Goal: Transaction & Acquisition: Obtain resource

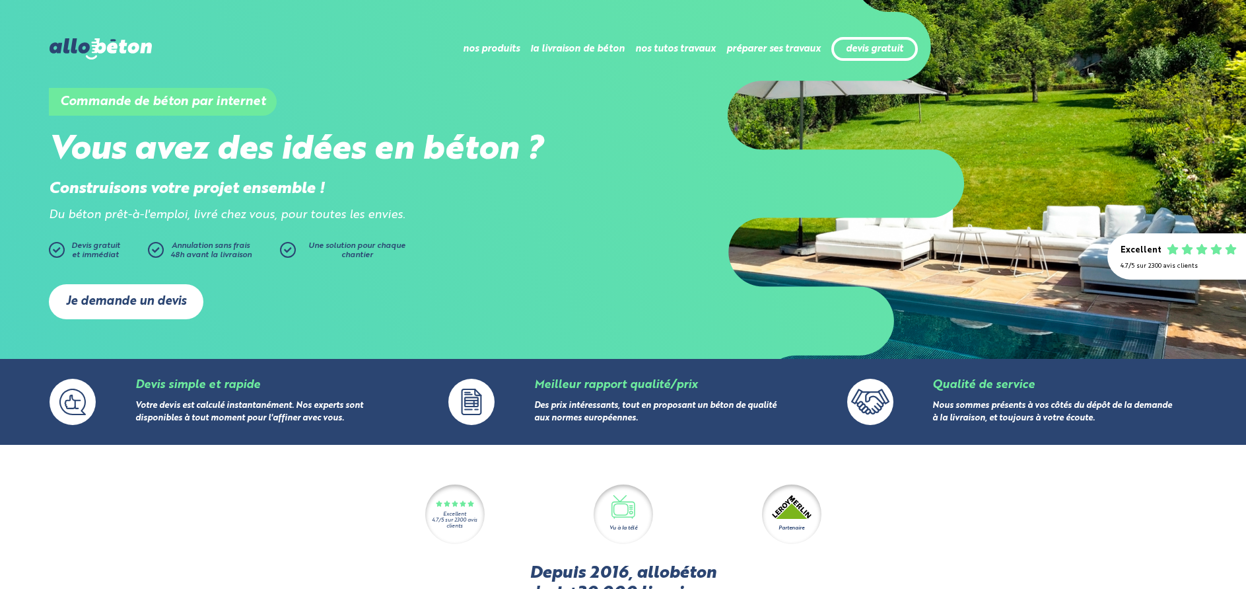
click at [77, 289] on link "Je demande un devis" at bounding box center [126, 301] width 155 height 35
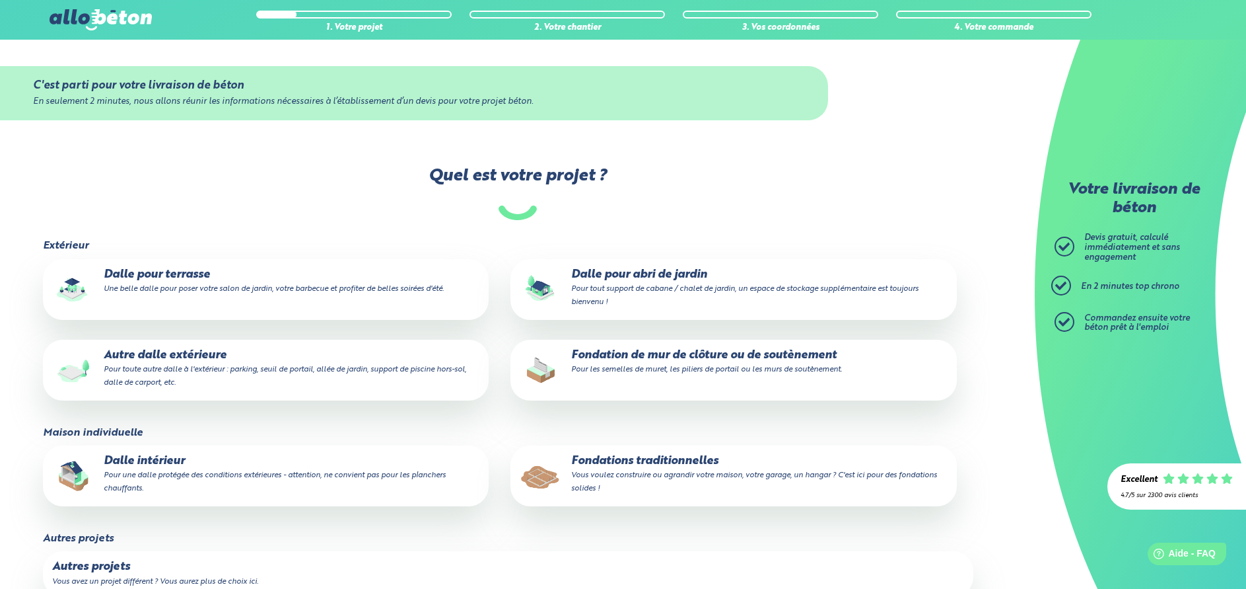
click at [369, 299] on label "Dalle pour terrasse Une belle dalle pour poser votre salon de jardin, votre bar…" at bounding box center [266, 289] width 447 height 61
click at [0, 0] on input "Dalle pour terrasse Une belle dalle pour poser votre salon de jardin, votre bar…" at bounding box center [0, 0] width 0 height 0
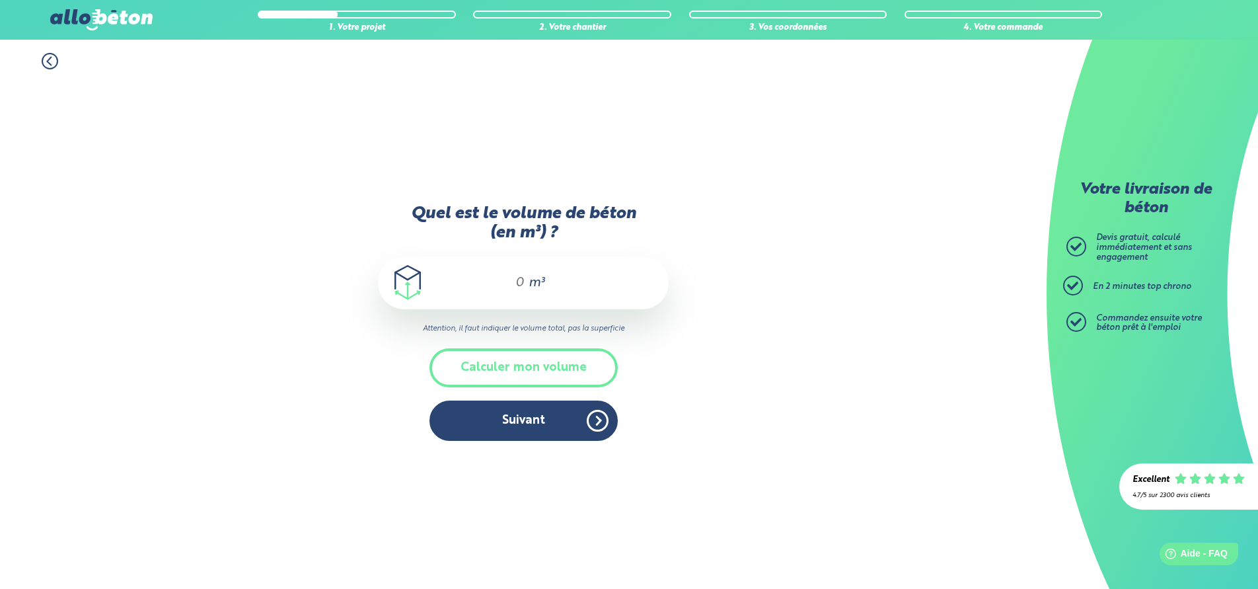
click at [516, 285] on input "Quel est le volume de béton (en m³) ?" at bounding box center [514, 283] width 22 height 16
type input "6"
type input "5.5"
click at [519, 421] on button "Suivant" at bounding box center [523, 420] width 188 height 40
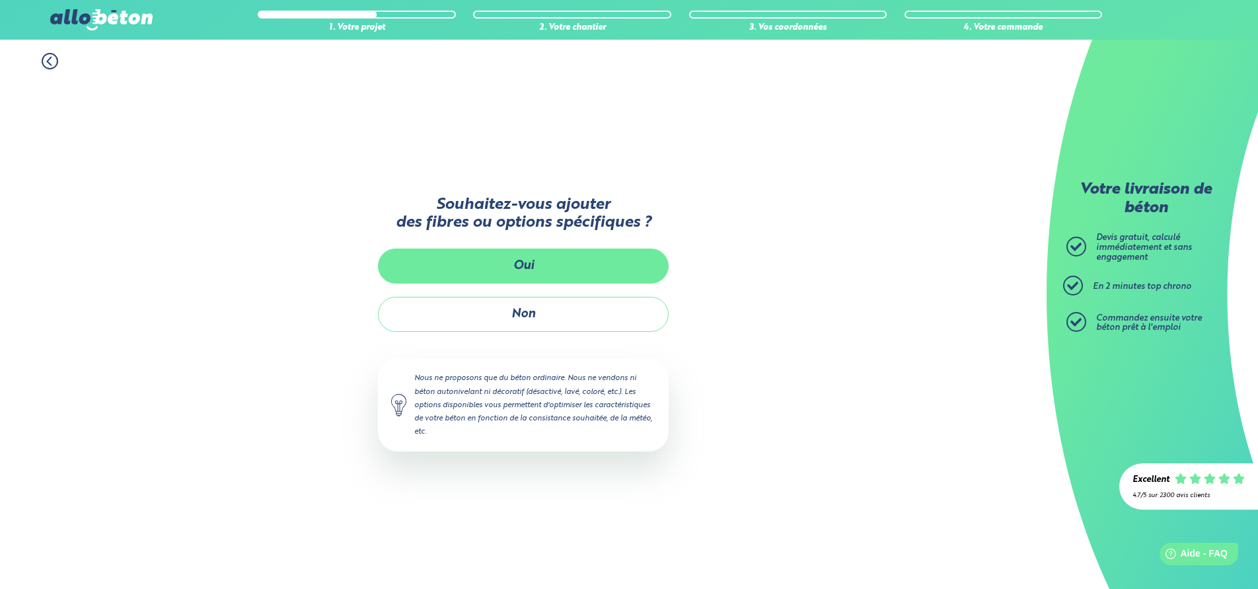
click at [569, 276] on button "Oui" at bounding box center [523, 265] width 291 height 35
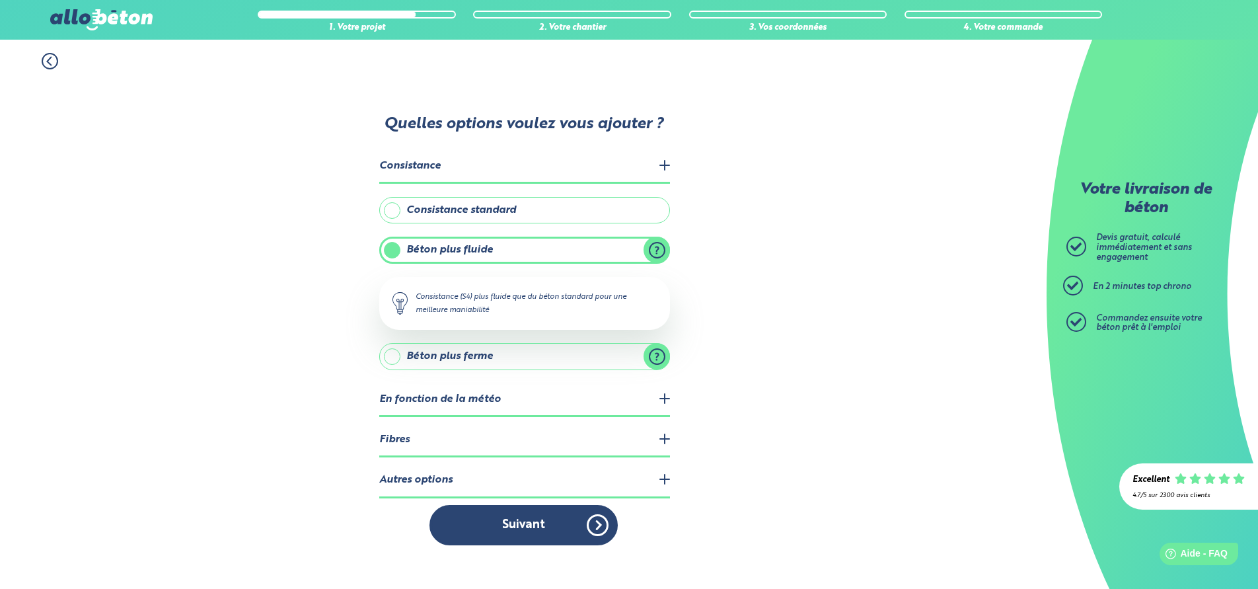
click at [665, 404] on legend "En fonction de la météo" at bounding box center [524, 400] width 291 height 34
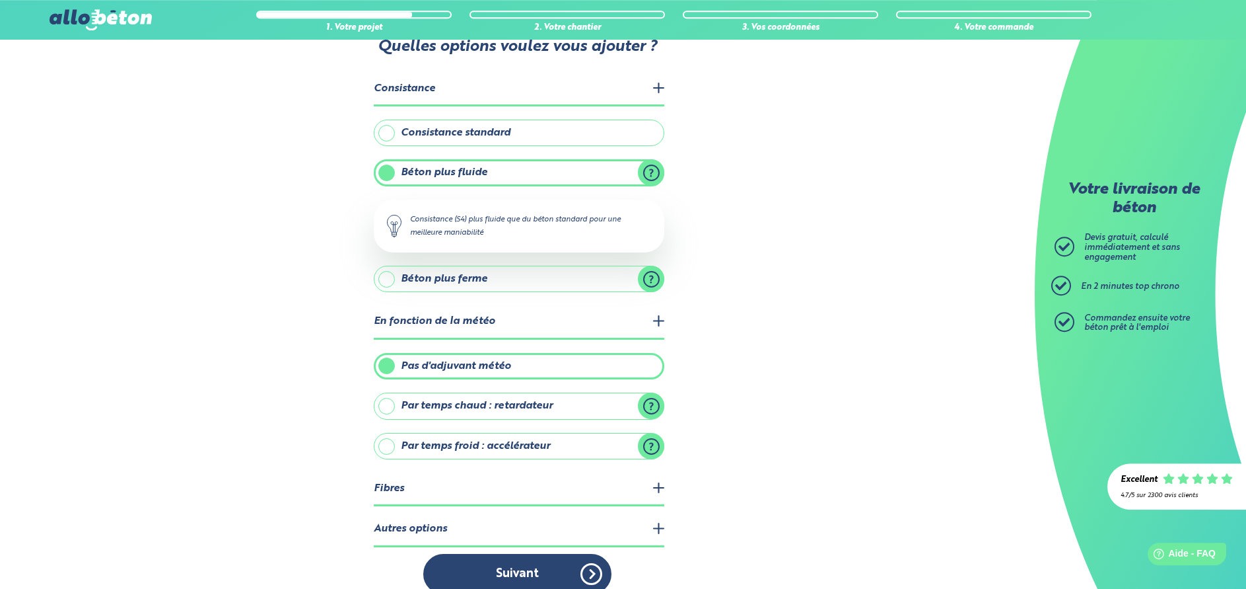
scroll to position [65, 0]
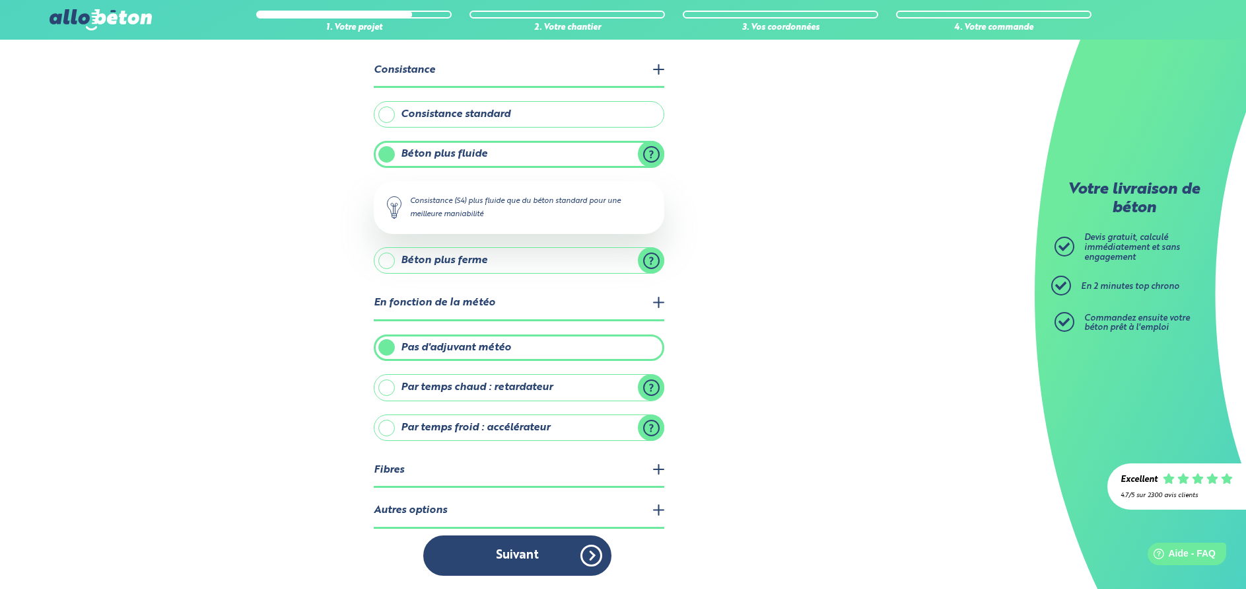
click at [655, 470] on legend "Fibres" at bounding box center [519, 471] width 291 height 34
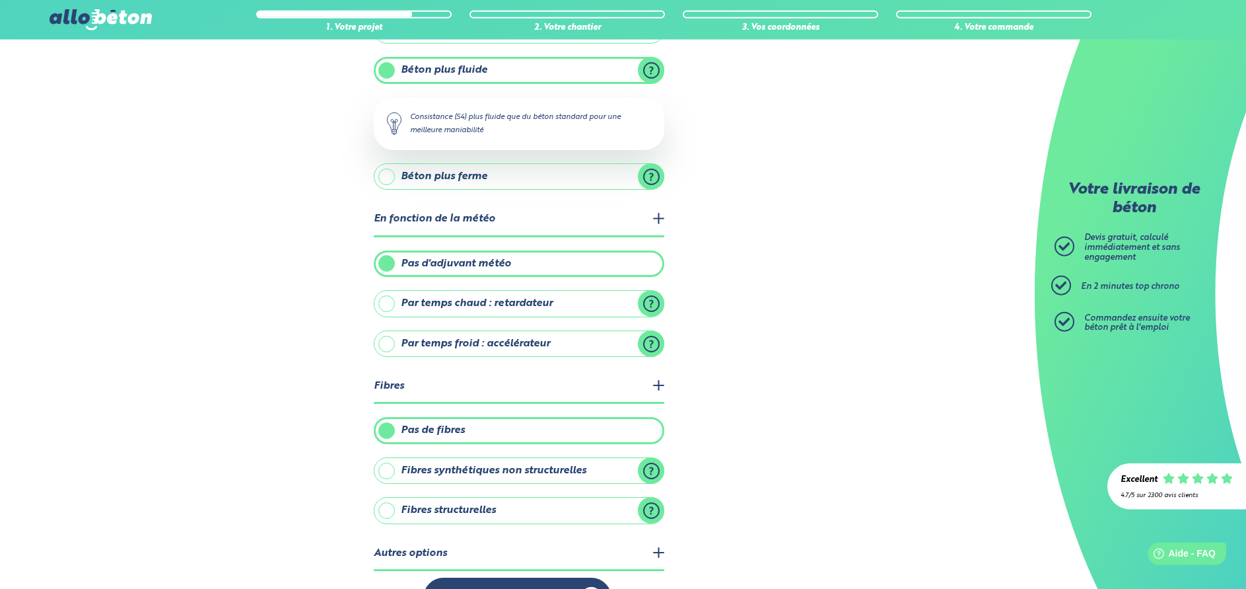
scroll to position [192, 0]
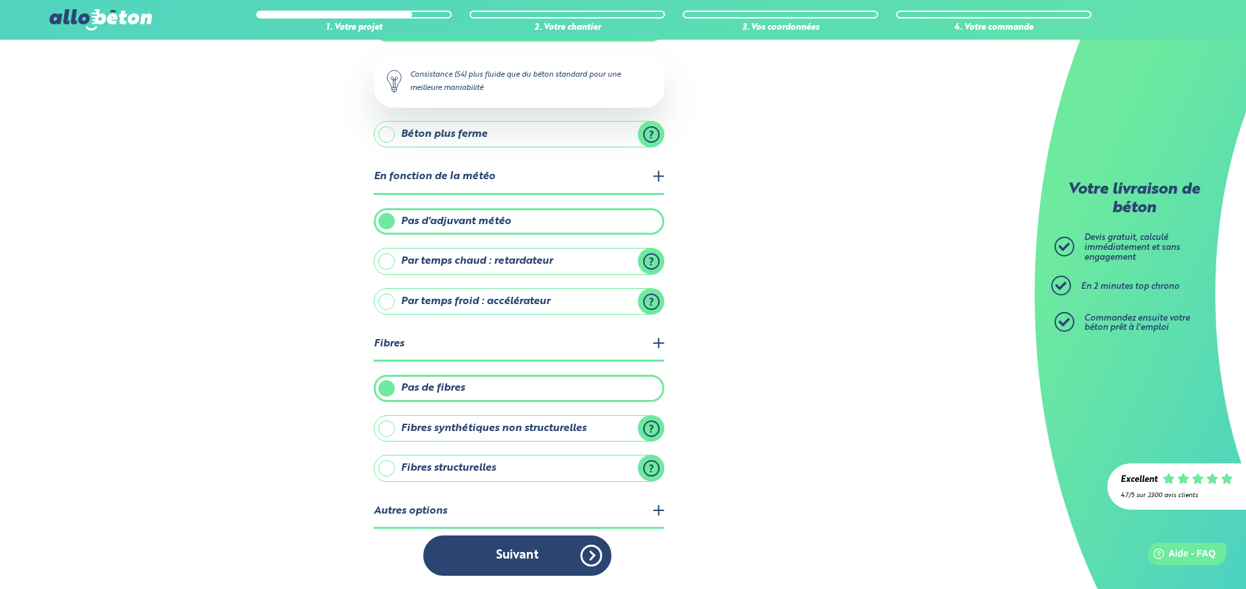
click at [648, 474] on label "Fibres structurelles" at bounding box center [519, 467] width 291 height 26
click at [0, 0] on input "Fibres structurelles" at bounding box center [0, 0] width 0 height 0
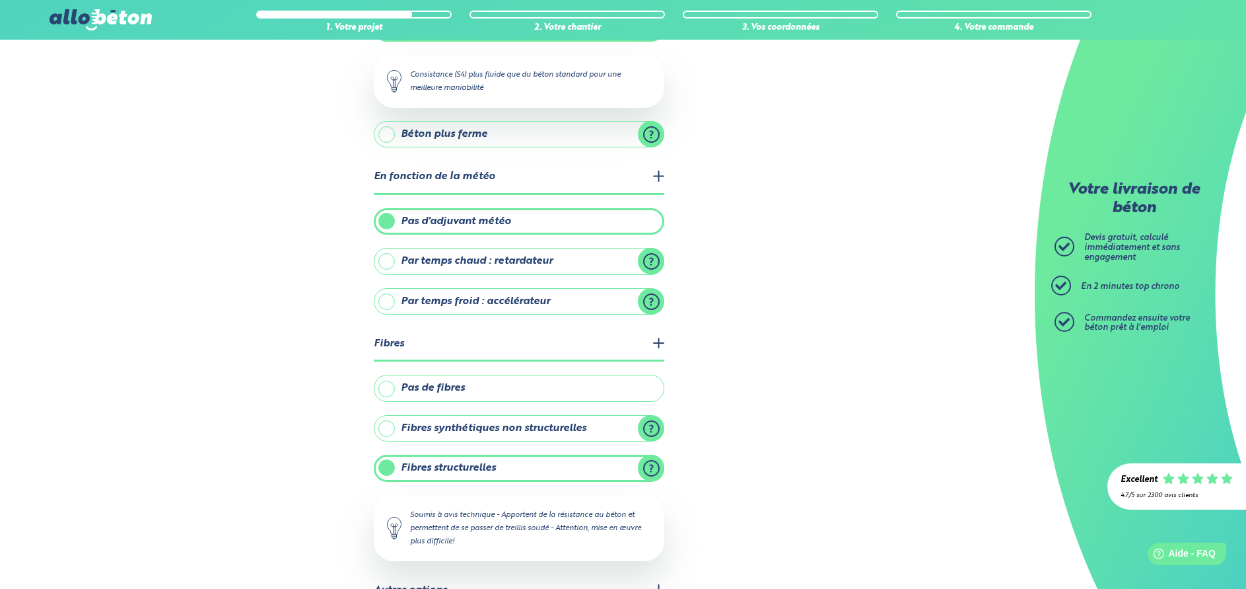
click at [456, 388] on label "Pas de fibres" at bounding box center [519, 388] width 291 height 26
click at [0, 0] on input "Pas de fibres" at bounding box center [0, 0] width 0 height 0
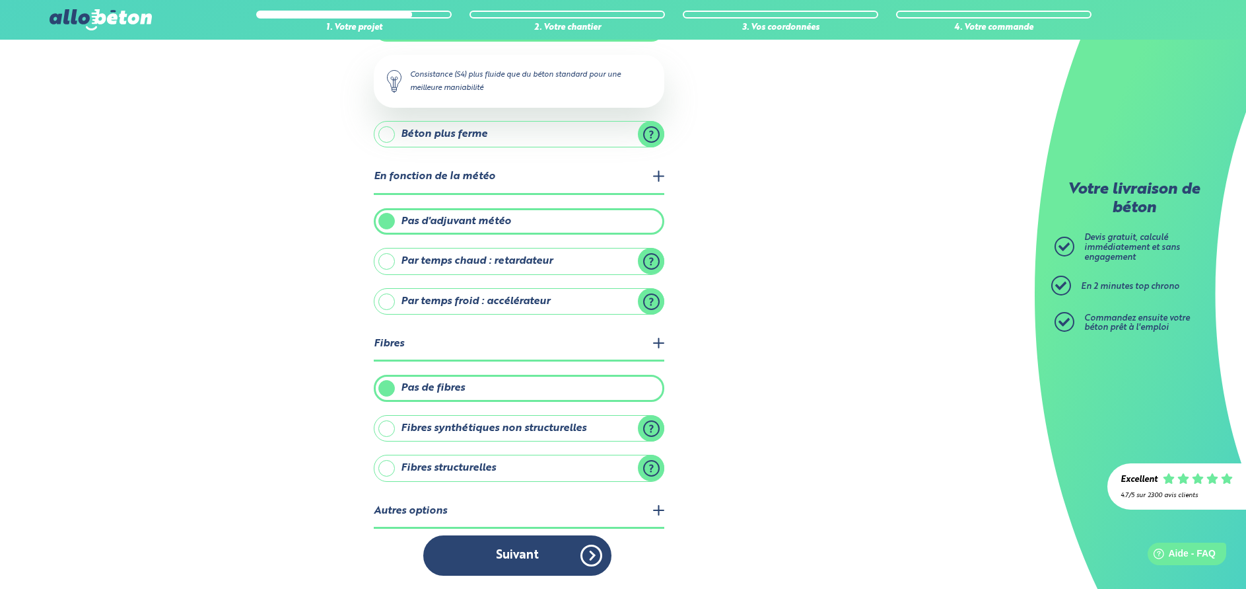
click at [653, 428] on label "Fibres synthétiques non structurelles" at bounding box center [519, 428] width 291 height 26
click at [0, 0] on input "Fibres synthétiques non structurelles" at bounding box center [0, 0] width 0 height 0
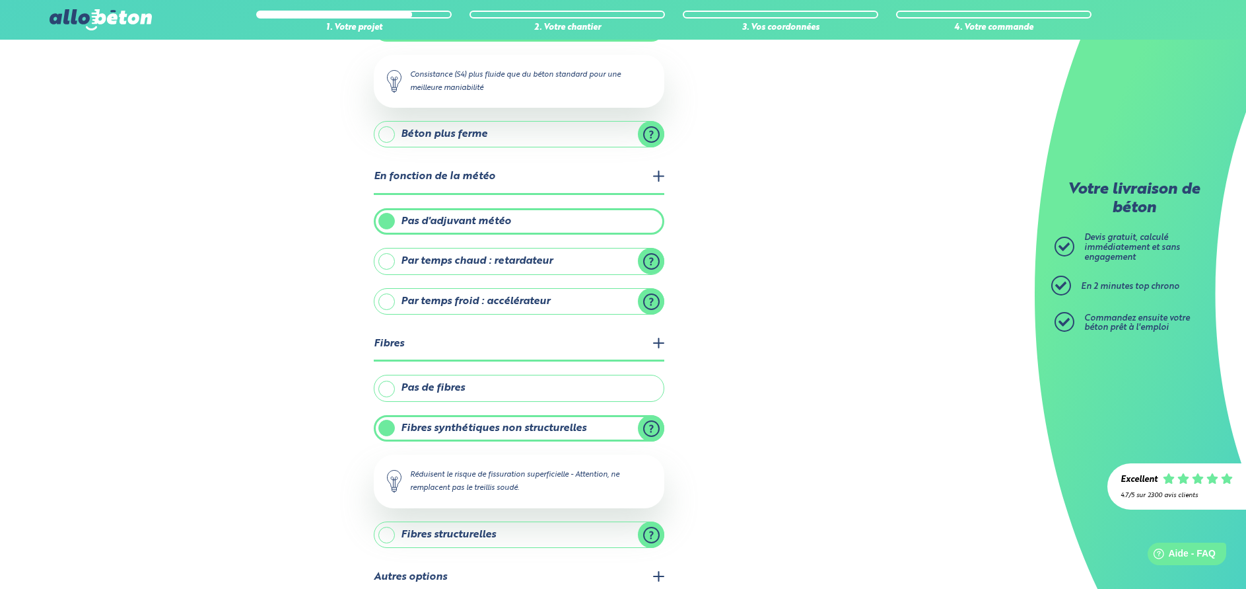
click at [513, 390] on label "Pas de fibres" at bounding box center [519, 388] width 291 height 26
click at [0, 0] on input "Pas de fibres" at bounding box center [0, 0] width 0 height 0
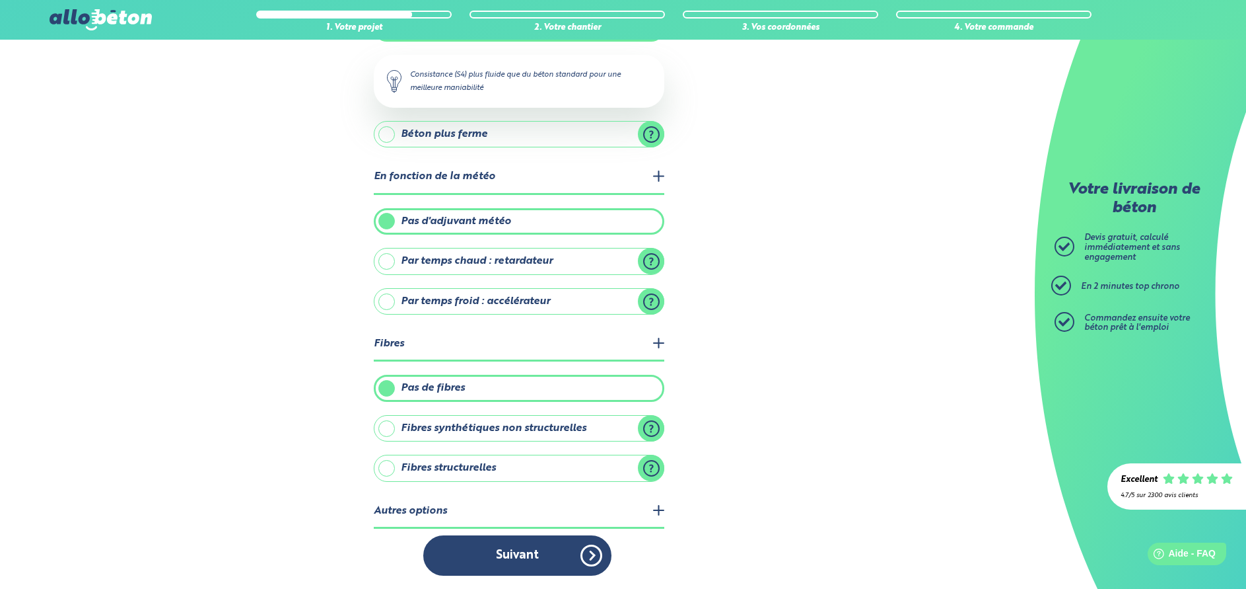
click at [527, 515] on legend "Autres options" at bounding box center [519, 512] width 291 height 34
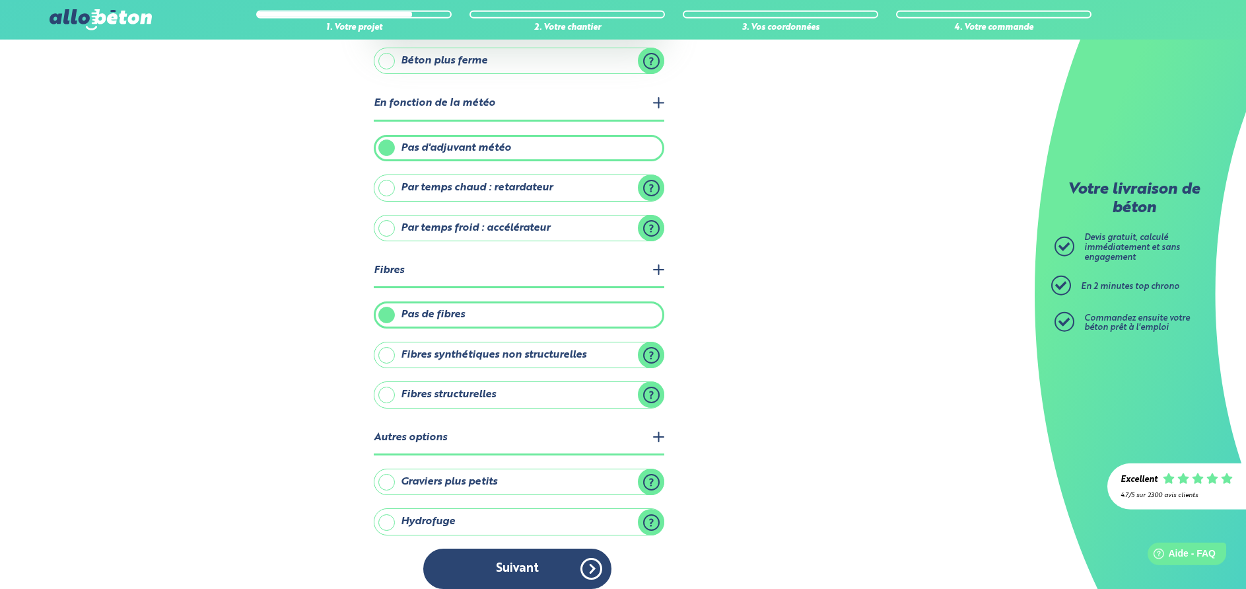
scroll to position [278, 0]
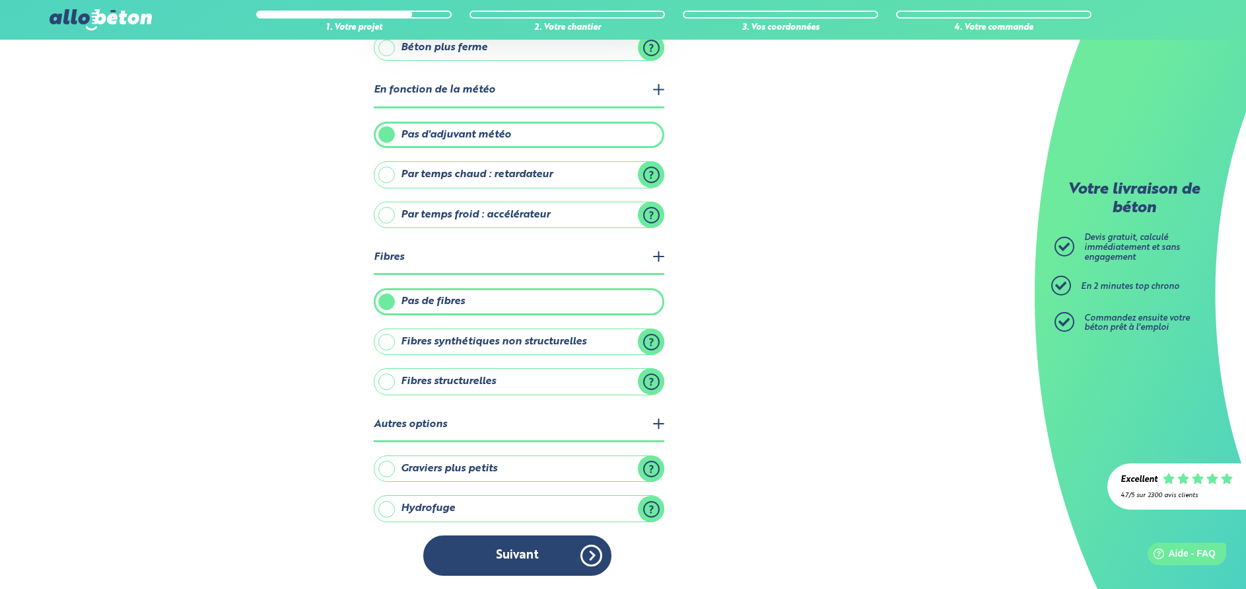
click at [649, 464] on label "Graviers plus petits" at bounding box center [519, 468] width 291 height 26
click at [0, 0] on input "Graviers plus petits" at bounding box center [0, 0] width 0 height 0
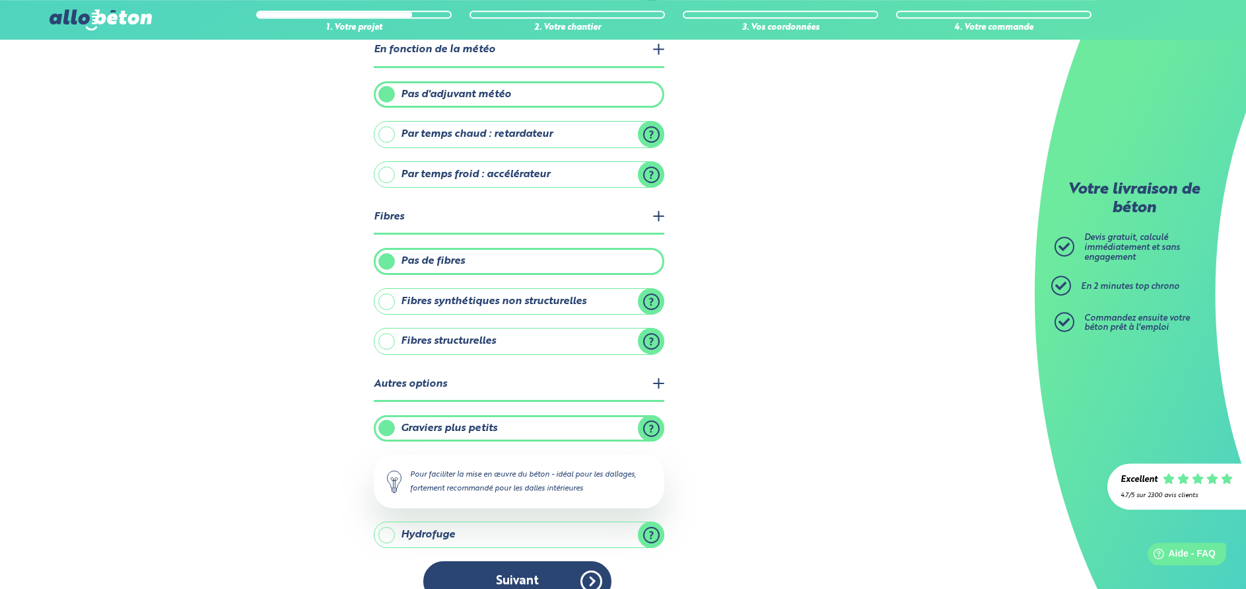
scroll to position [344, 0]
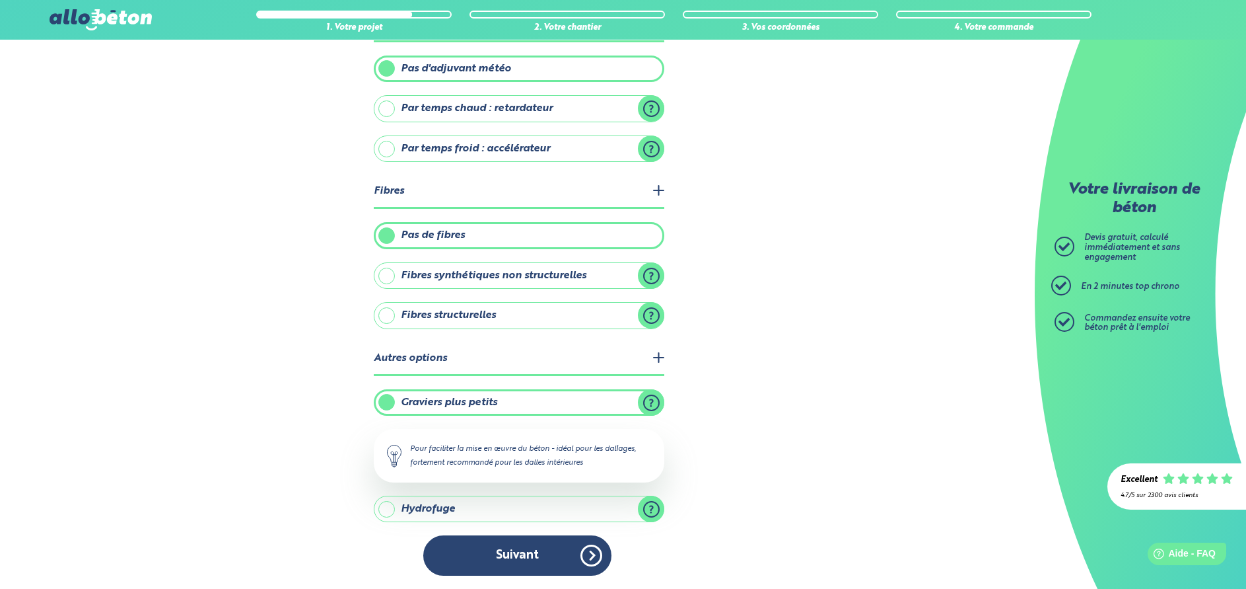
click at [645, 503] on label "Hydrofuge" at bounding box center [519, 508] width 291 height 26
click at [0, 0] on input "Hydrofuge" at bounding box center [0, 0] width 0 height 0
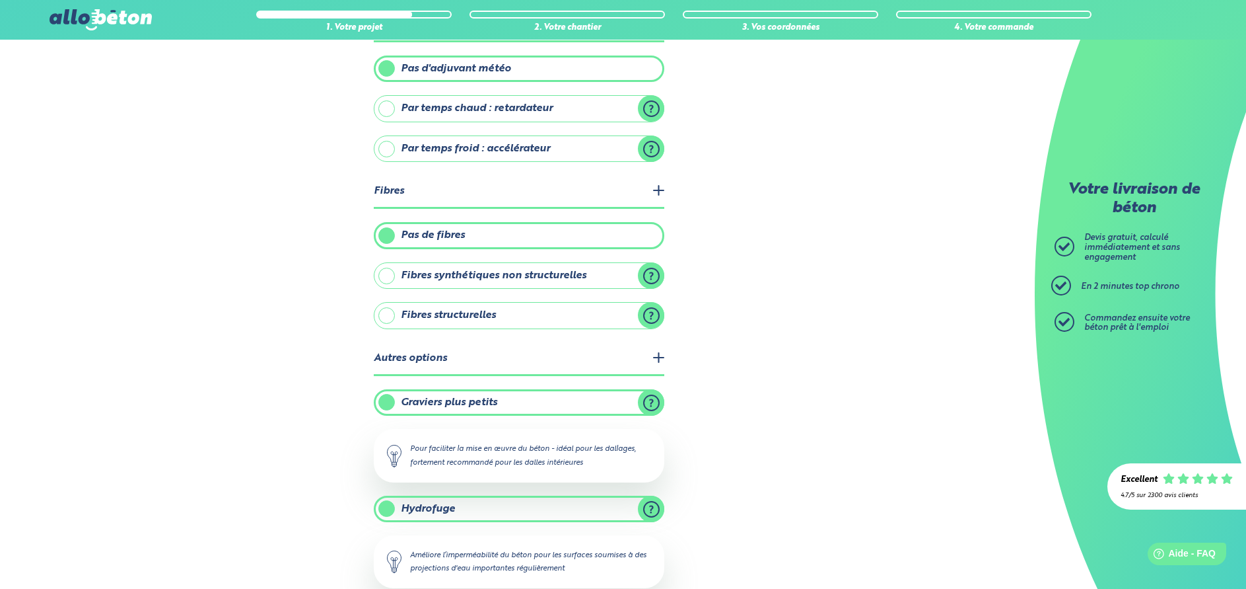
click at [645, 503] on label "Hydrofuge" at bounding box center [519, 508] width 291 height 26
click at [0, 0] on input "Hydrofuge" at bounding box center [0, 0] width 0 height 0
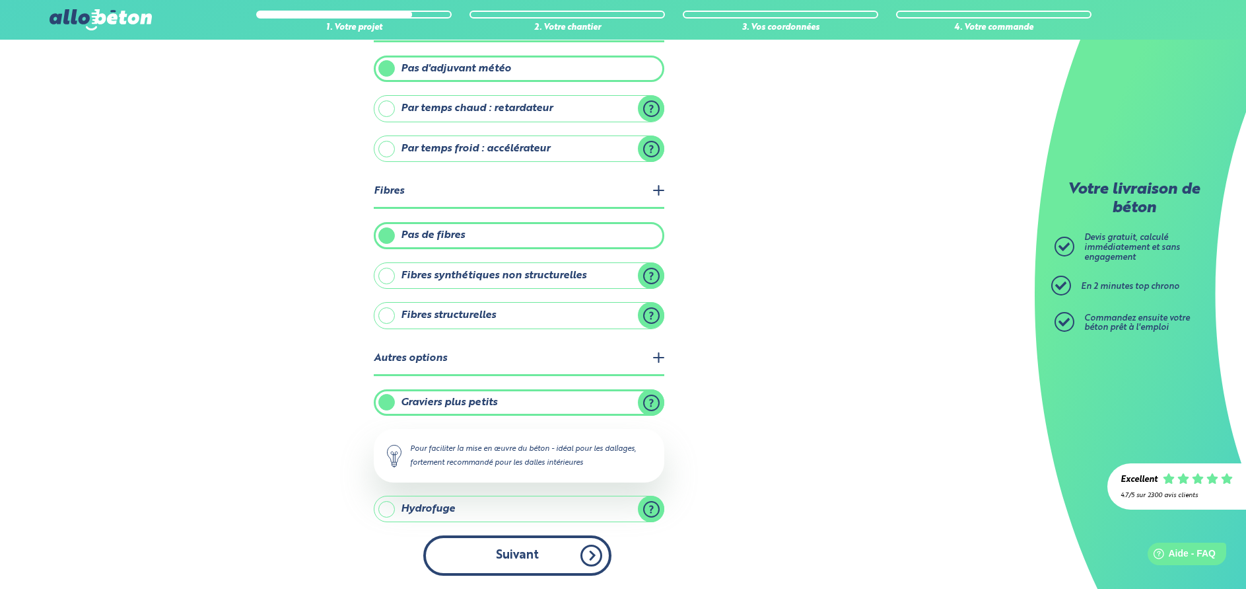
click at [539, 556] on button "Suivant" at bounding box center [517, 555] width 188 height 40
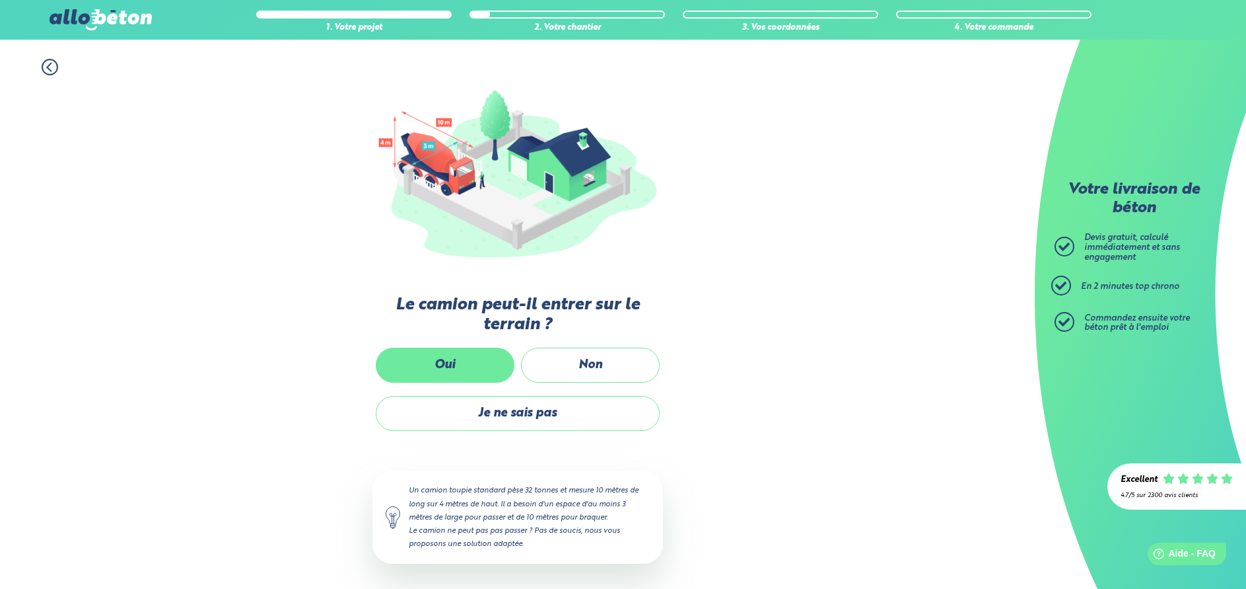
click at [468, 372] on label "Oui" at bounding box center [445, 364] width 139 height 35
click at [0, 0] on input "Oui" at bounding box center [0, 0] width 0 height 0
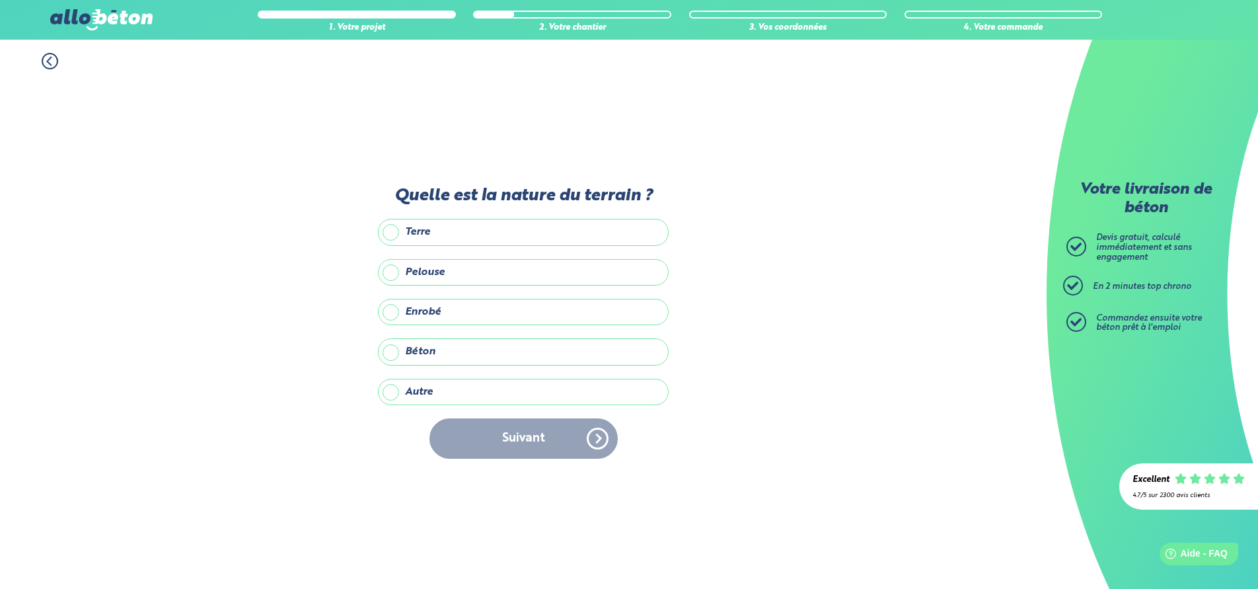
click at [452, 316] on label "Enrobé" at bounding box center [523, 312] width 291 height 26
click at [0, 0] on input "Enrobé" at bounding box center [0, 0] width 0 height 0
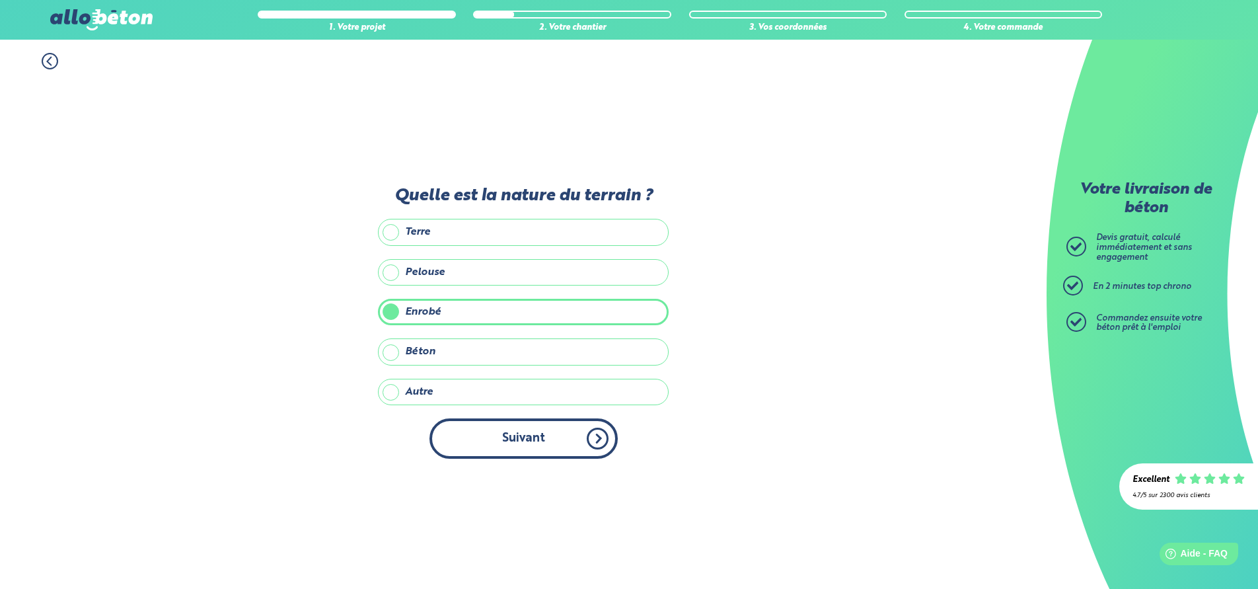
click at [491, 443] on button "Suivant" at bounding box center [523, 438] width 188 height 40
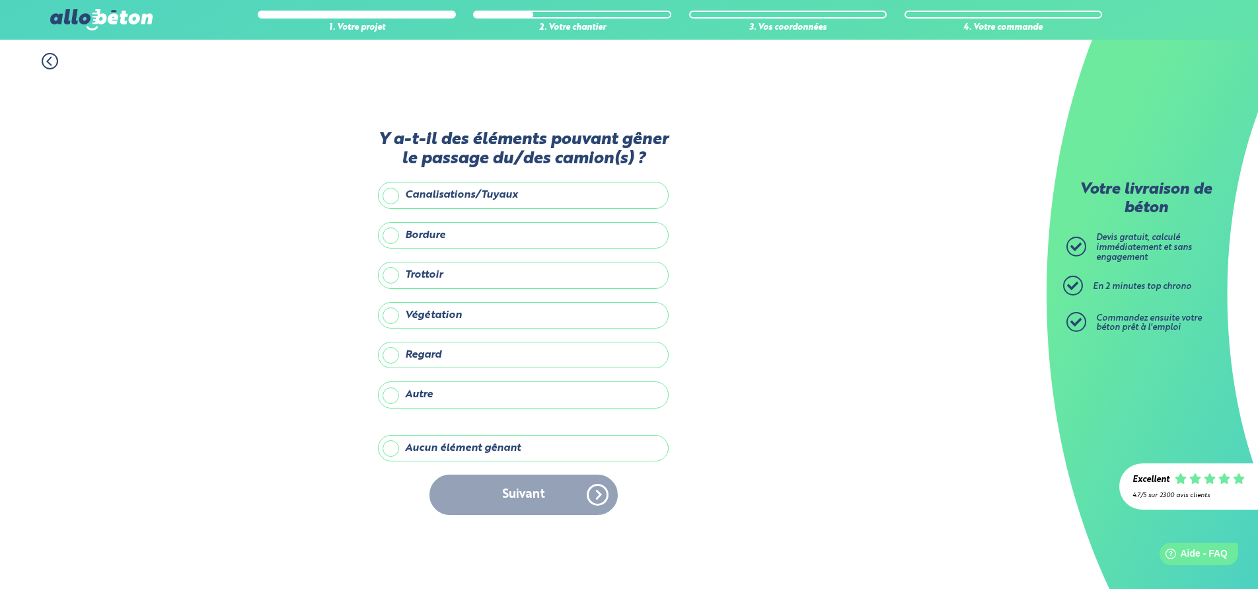
click at [476, 453] on label "Aucun élément gênant" at bounding box center [523, 448] width 291 height 26
click at [0, 0] on input "Aucun élément gênant" at bounding box center [0, 0] width 0 height 0
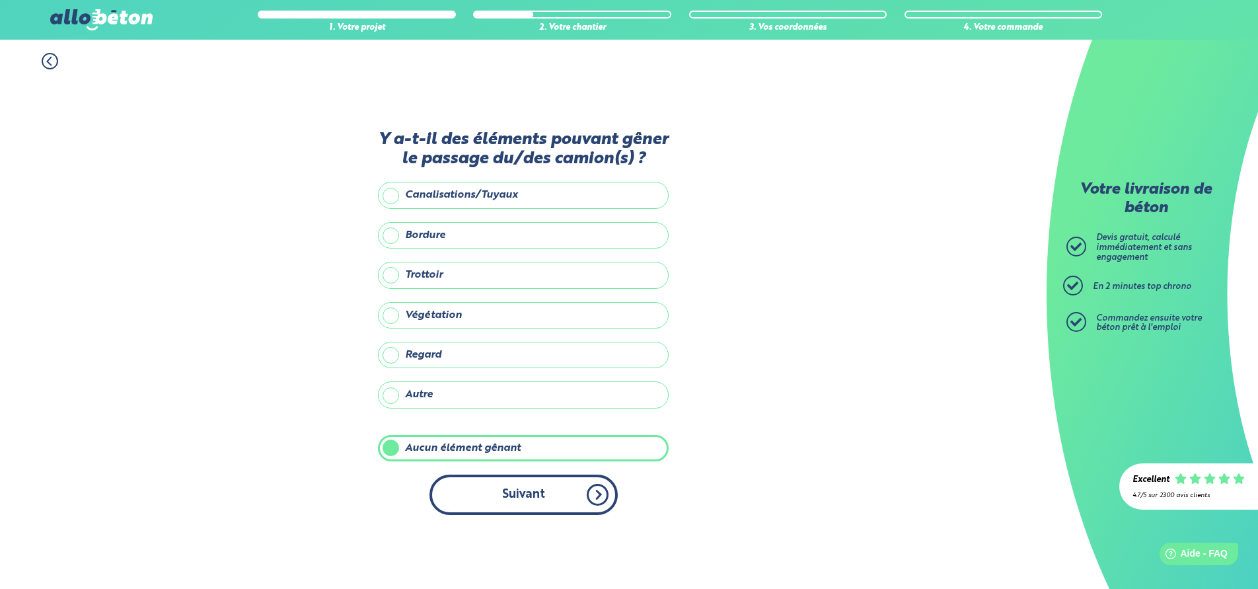
click at [485, 494] on button "Suivant" at bounding box center [523, 494] width 188 height 40
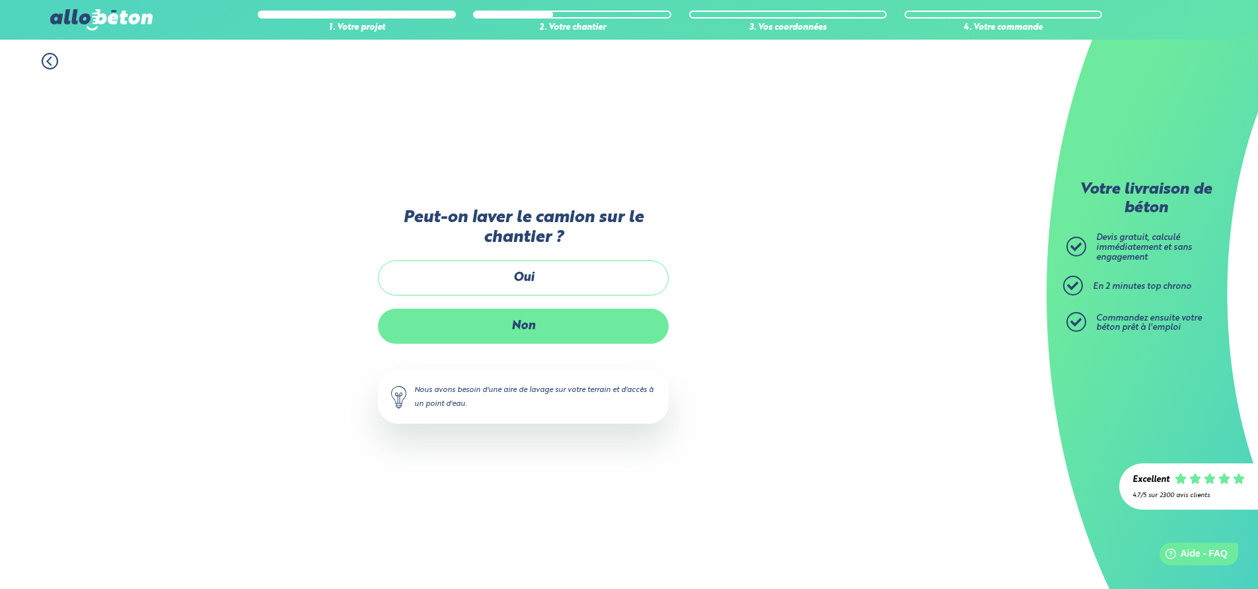
click at [513, 318] on label "Non" at bounding box center [523, 325] width 291 height 35
click at [0, 0] on input "Non" at bounding box center [0, 0] width 0 height 0
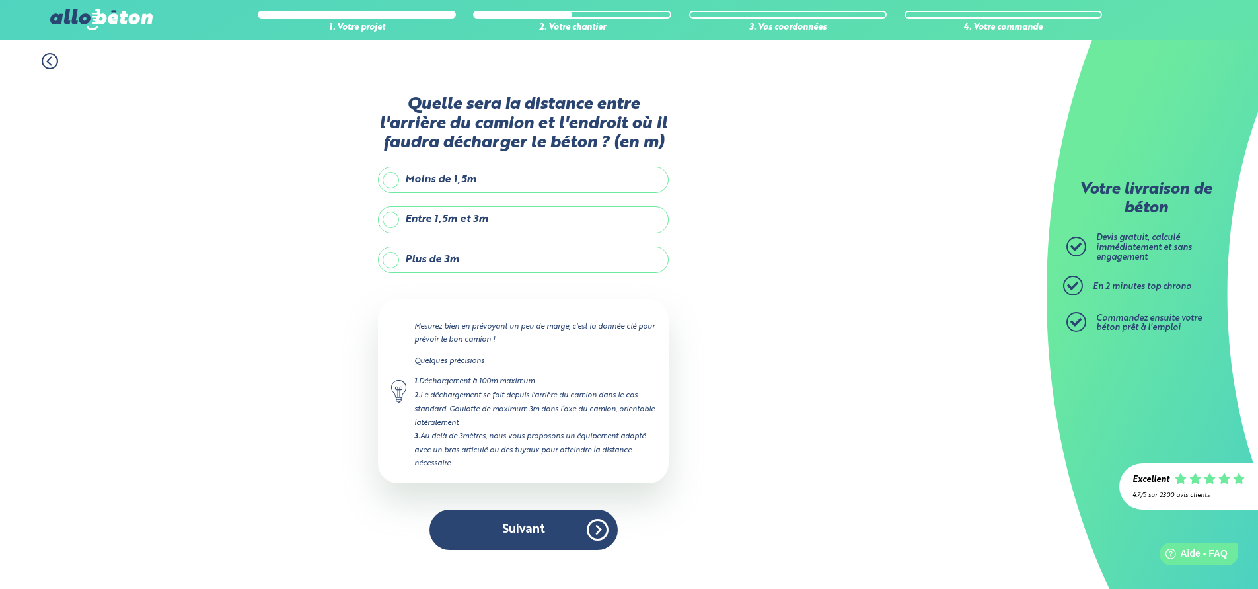
click at [485, 276] on div "Quelle sera la distance entre l'arrière du camion et l'endroit où il faudra déc…" at bounding box center [523, 329] width 291 height 468
click at [484, 266] on label "Plus de 3m" at bounding box center [523, 259] width 291 height 26
click at [492, 266] on label "Plus de 3m" at bounding box center [523, 259] width 291 height 26
click at [489, 262] on label "Plus de 3m" at bounding box center [523, 259] width 291 height 26
click at [0, 0] on input "Plus de 3m" at bounding box center [0, 0] width 0 height 0
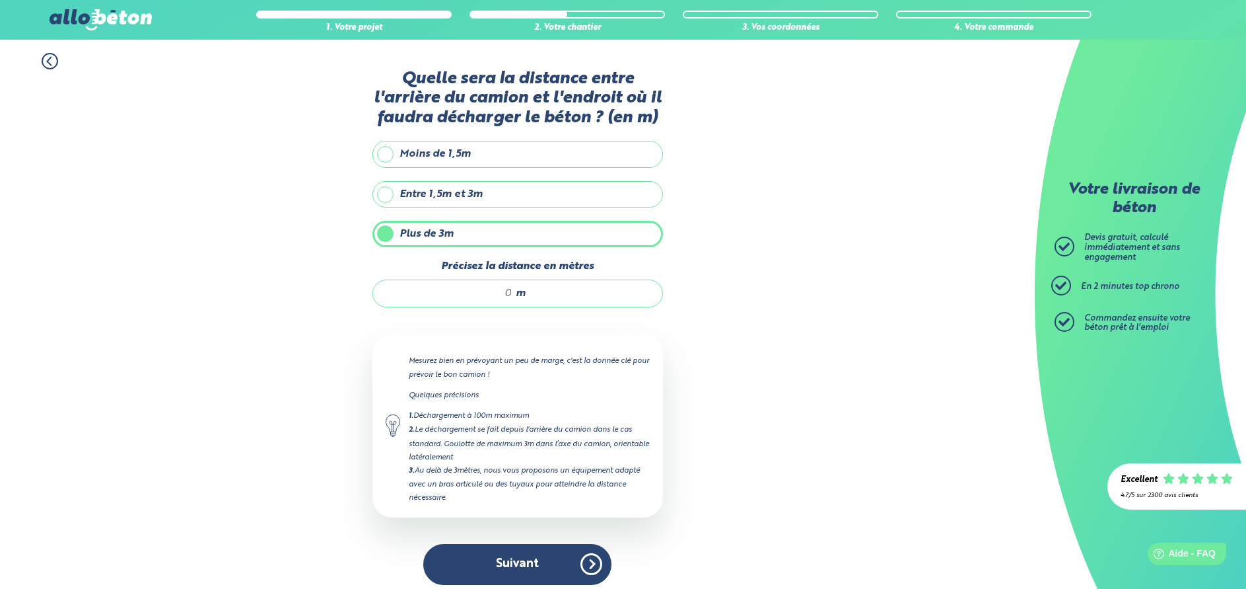
click at [501, 293] on input "Précisez la distance en mètres" at bounding box center [449, 293] width 126 height 13
type input "6"
click at [491, 560] on button "Suivant" at bounding box center [517, 564] width 188 height 40
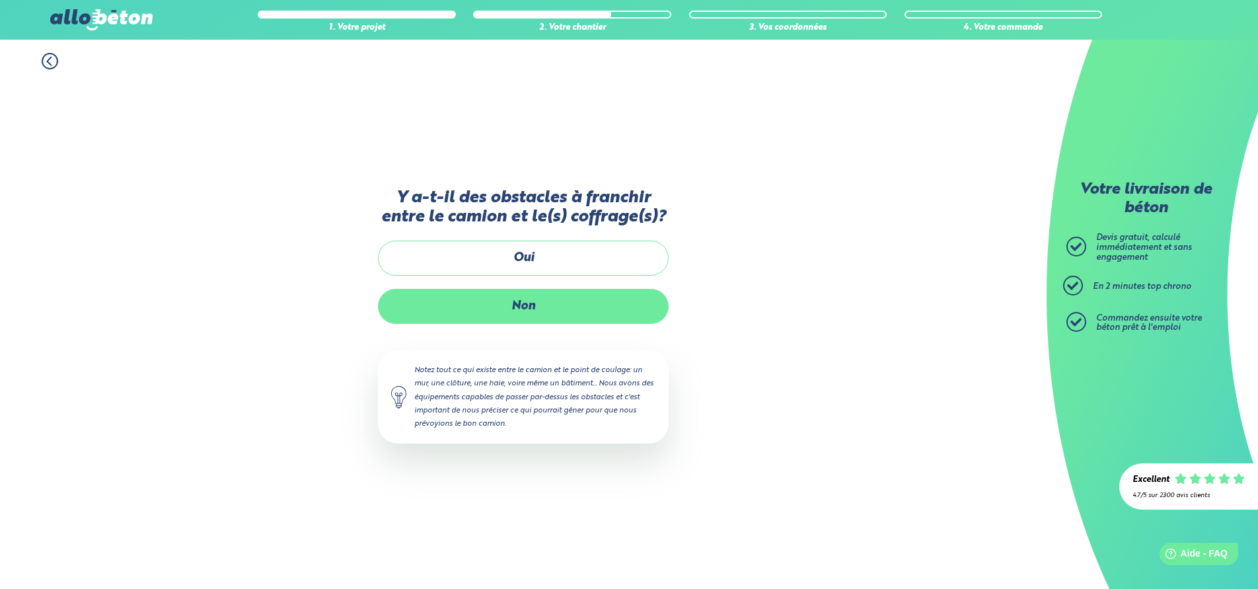
click at [532, 304] on label "Non" at bounding box center [523, 306] width 291 height 35
click at [0, 0] on input "Non" at bounding box center [0, 0] width 0 height 0
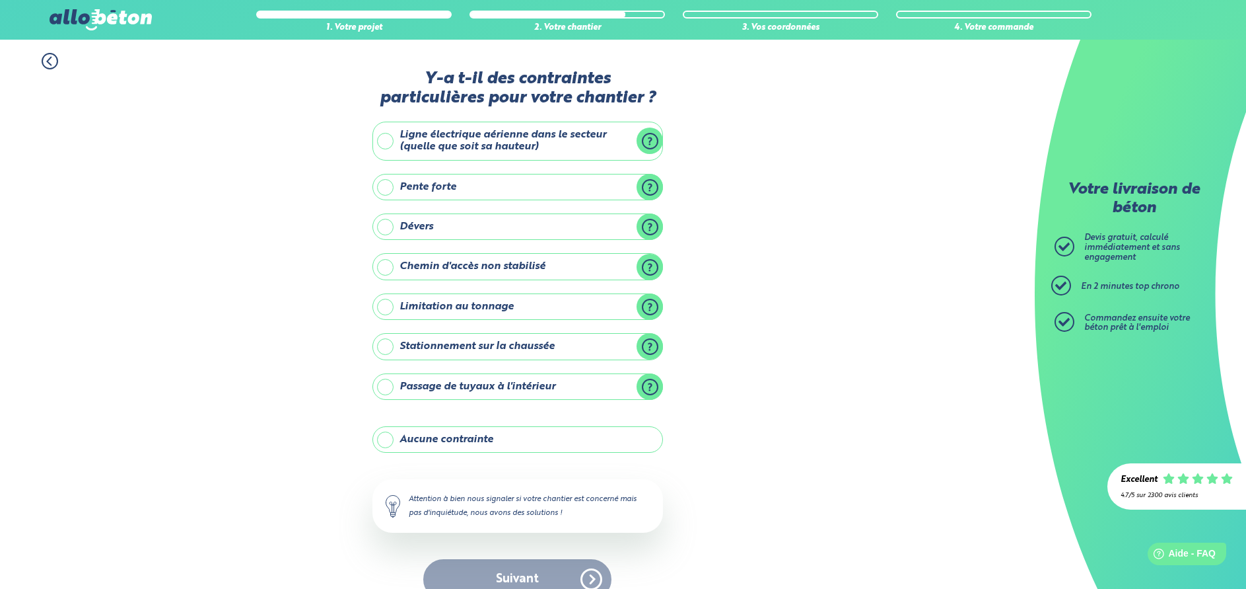
click at [493, 437] on label "Aucune contrainte" at bounding box center [518, 439] width 291 height 26
click at [0, 0] on input "Aucune contrainte" at bounding box center [0, 0] width 0 height 0
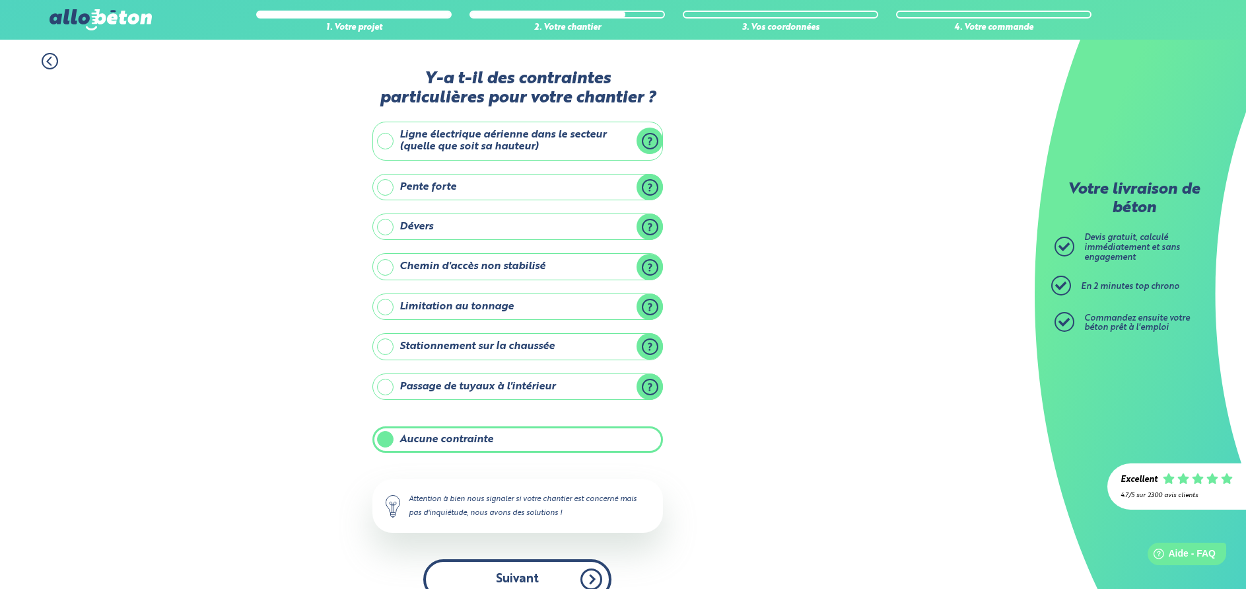
click at [489, 559] on button "Suivant" at bounding box center [517, 579] width 188 height 40
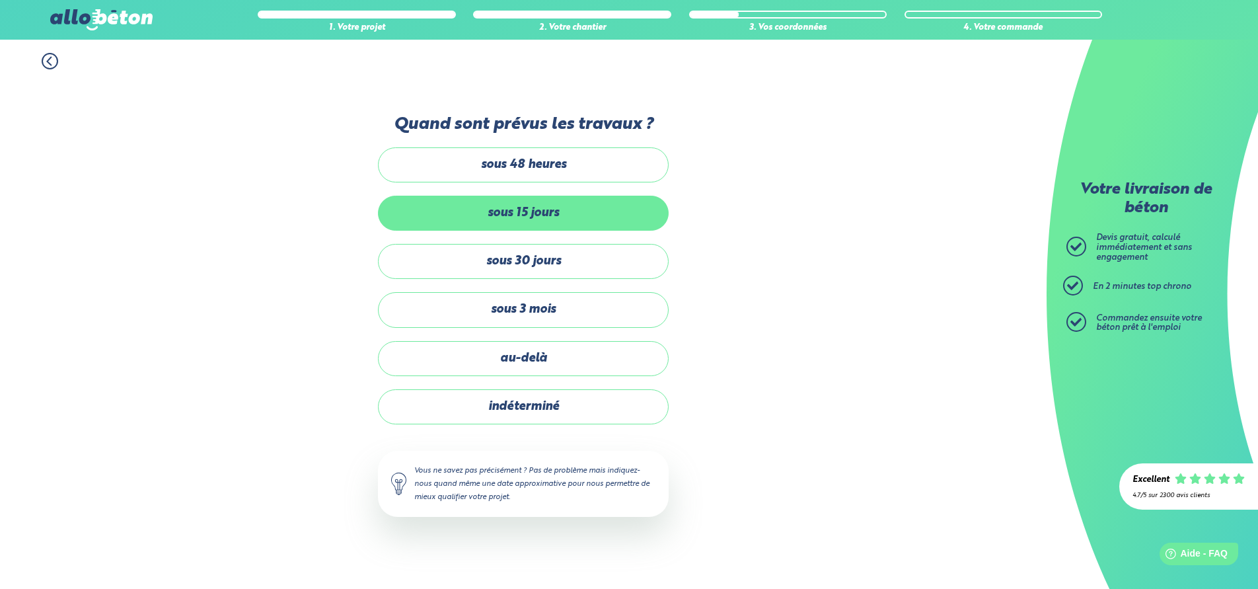
click at [548, 214] on label "sous 15 jours" at bounding box center [523, 213] width 291 height 35
click at [0, 0] on input "sous 15 jours" at bounding box center [0, 0] width 0 height 0
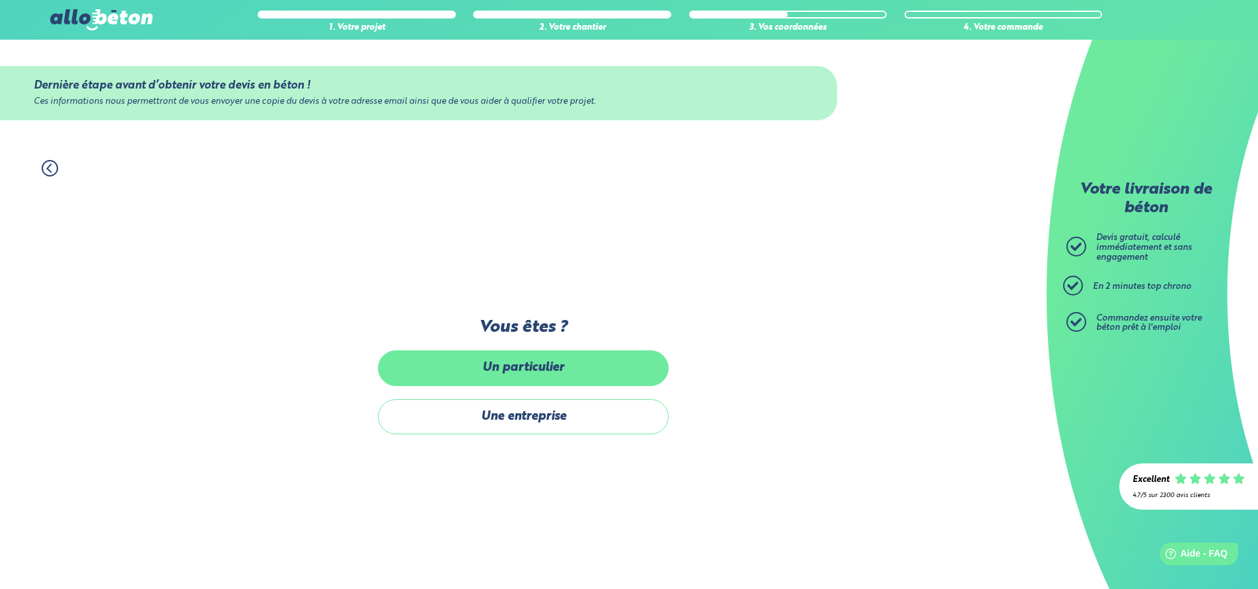
click at [500, 359] on label "Un particulier" at bounding box center [523, 367] width 291 height 35
click at [0, 0] on input "Un particulier" at bounding box center [0, 0] width 0 height 0
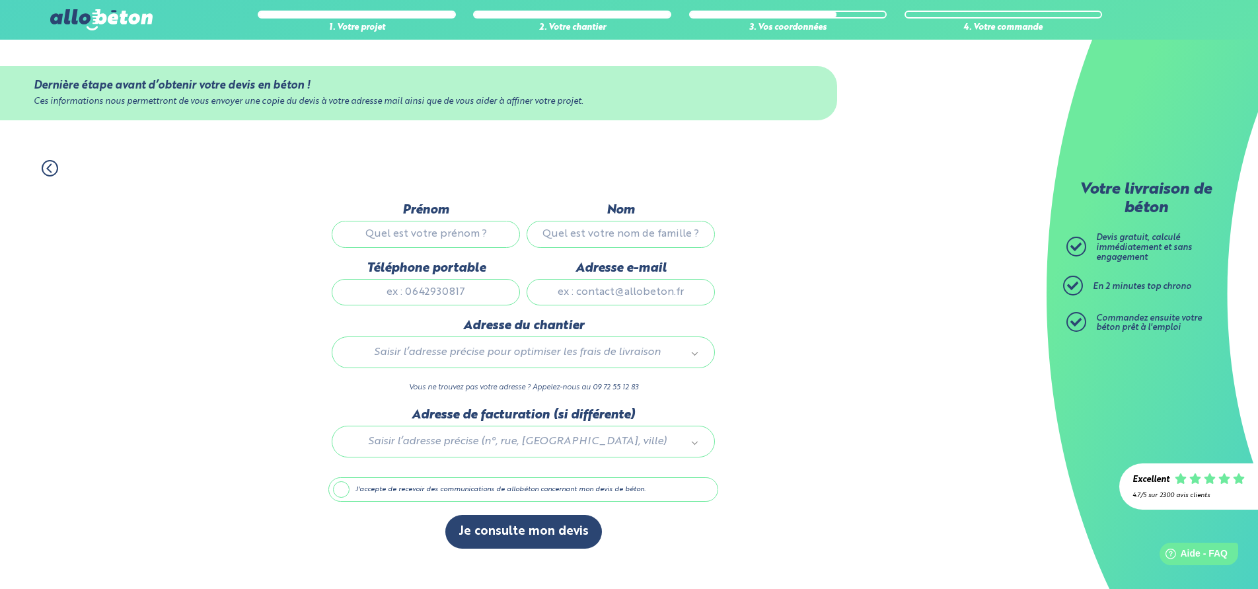
click at [490, 230] on input "Prénom" at bounding box center [426, 234] width 188 height 26
type input "[PERSON_NAME]"
click at [591, 242] on input "Nom" at bounding box center [620, 234] width 188 height 26
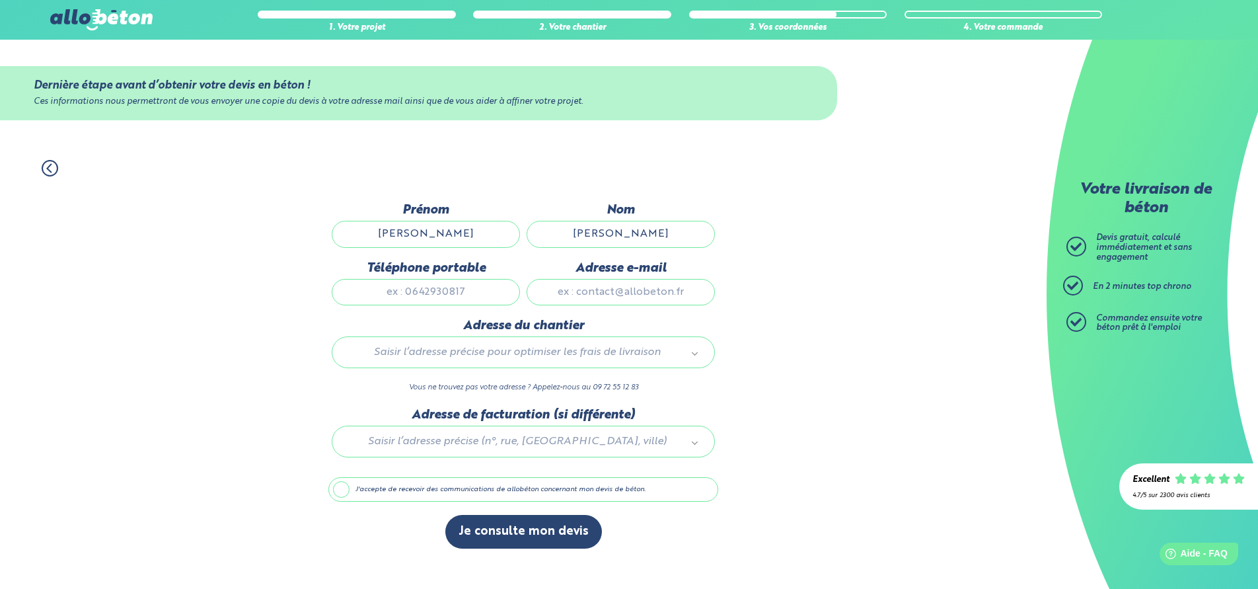
type input "[PERSON_NAME]"
click at [449, 294] on input "Téléphone portable" at bounding box center [426, 292] width 188 height 26
type input "0689577997"
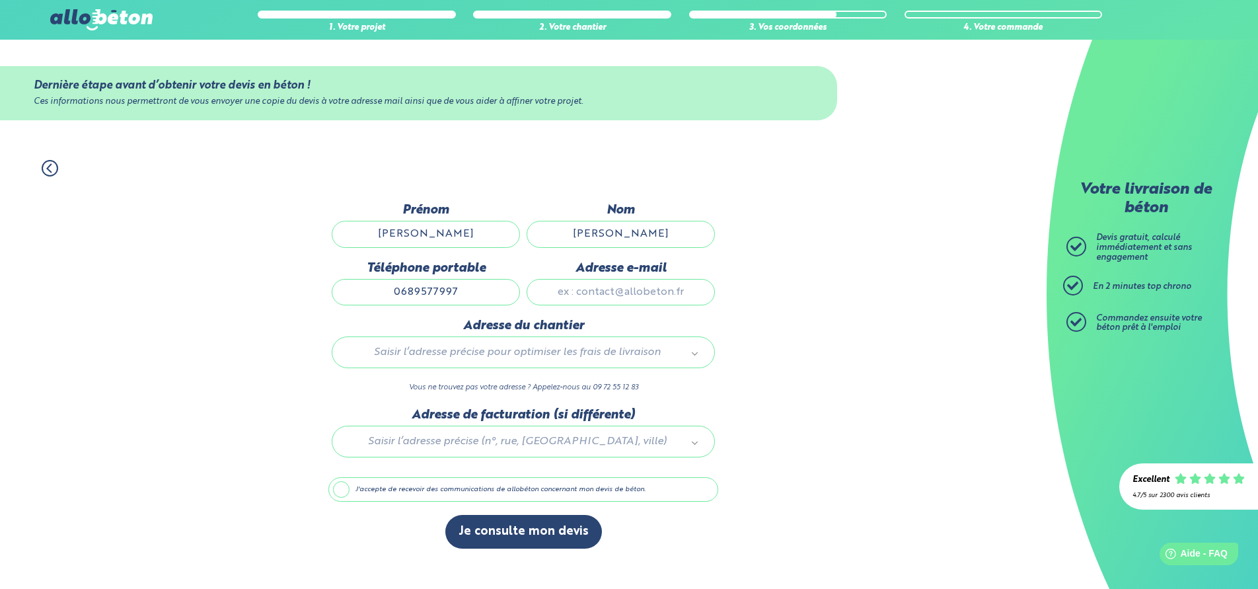
drag, startPoint x: 440, startPoint y: 225, endPoint x: 357, endPoint y: 225, distance: 83.2
click at [357, 225] on input "[PERSON_NAME]" at bounding box center [426, 234] width 188 height 26
type input "[PERSON_NAME]"
click at [597, 296] on input "Adresse e-mail" at bounding box center [620, 292] width 188 height 26
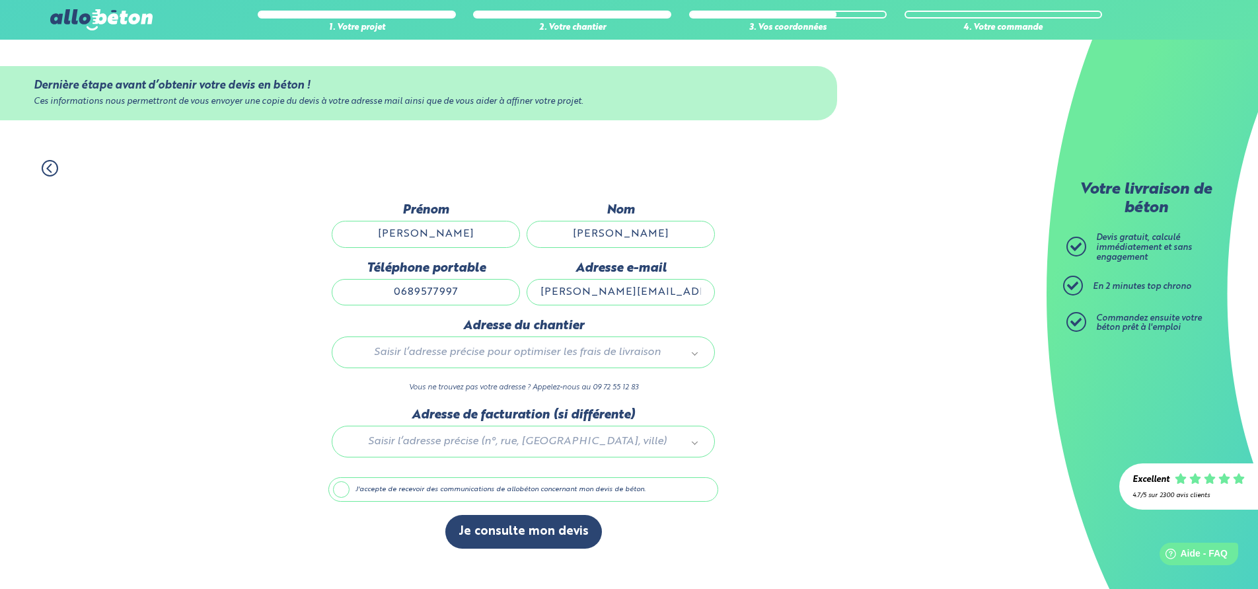
type input "[PERSON_NAME][EMAIL_ADDRESS][DOMAIN_NAME]"
click at [528, 354] on body "09 72 55 12 83 Conseils et Appel Gratuits nos produits le béton prêt à l'emploi…" at bounding box center [629, 294] width 1258 height 589
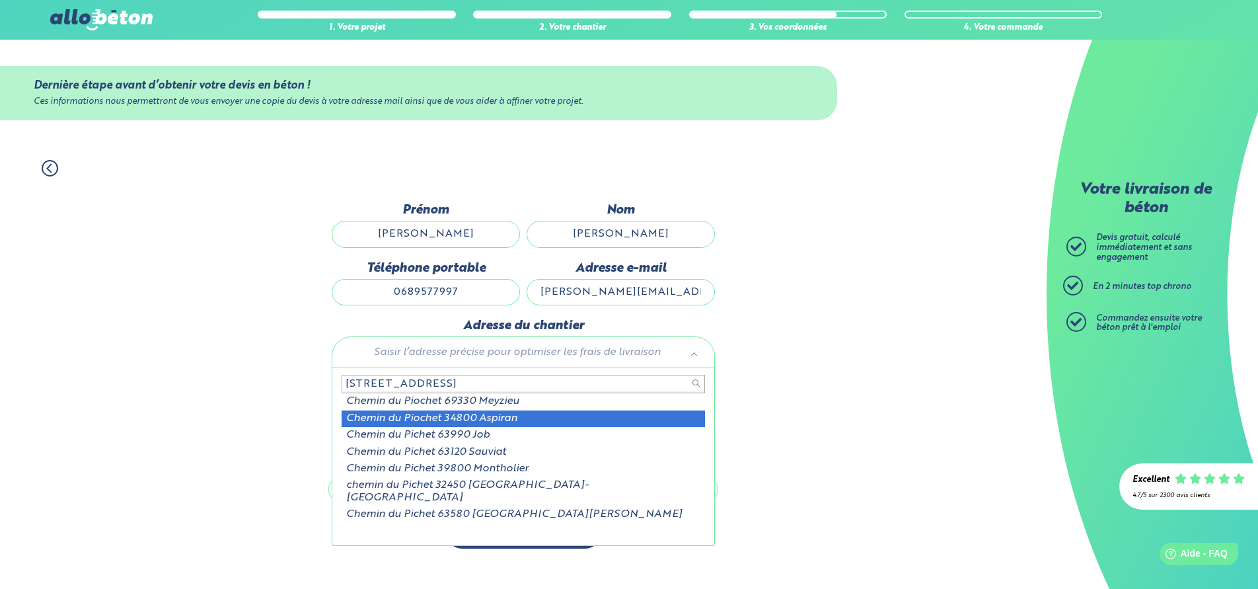
type input "13 Chemin du Piochet"
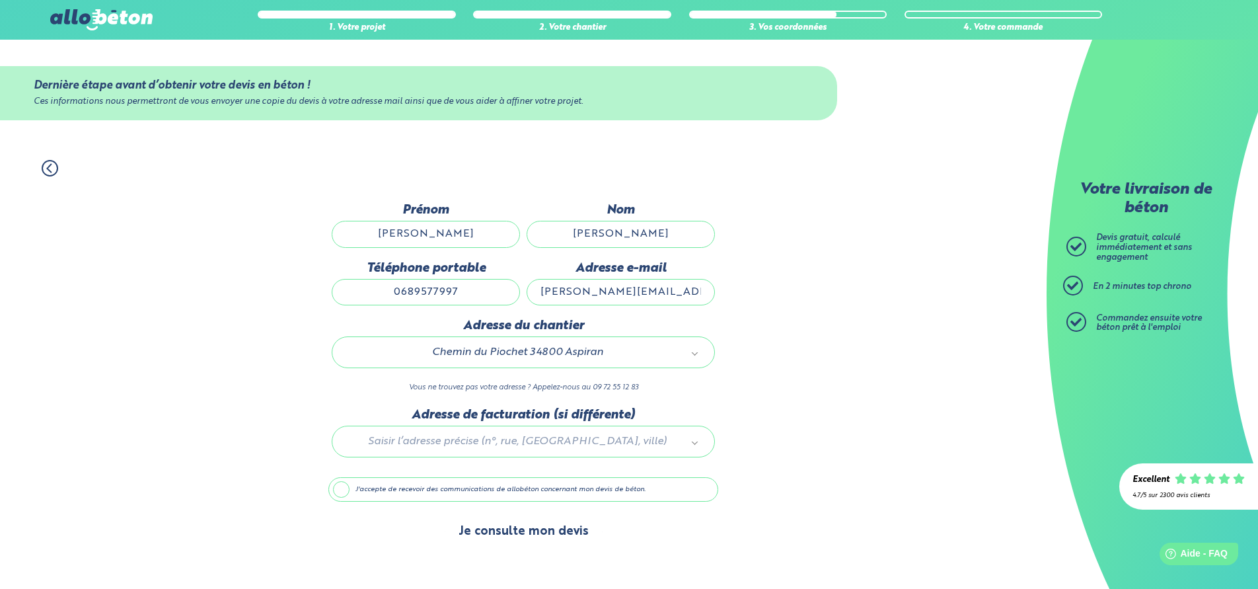
click at [561, 534] on button "Je consulte mon devis" at bounding box center [523, 532] width 157 height 34
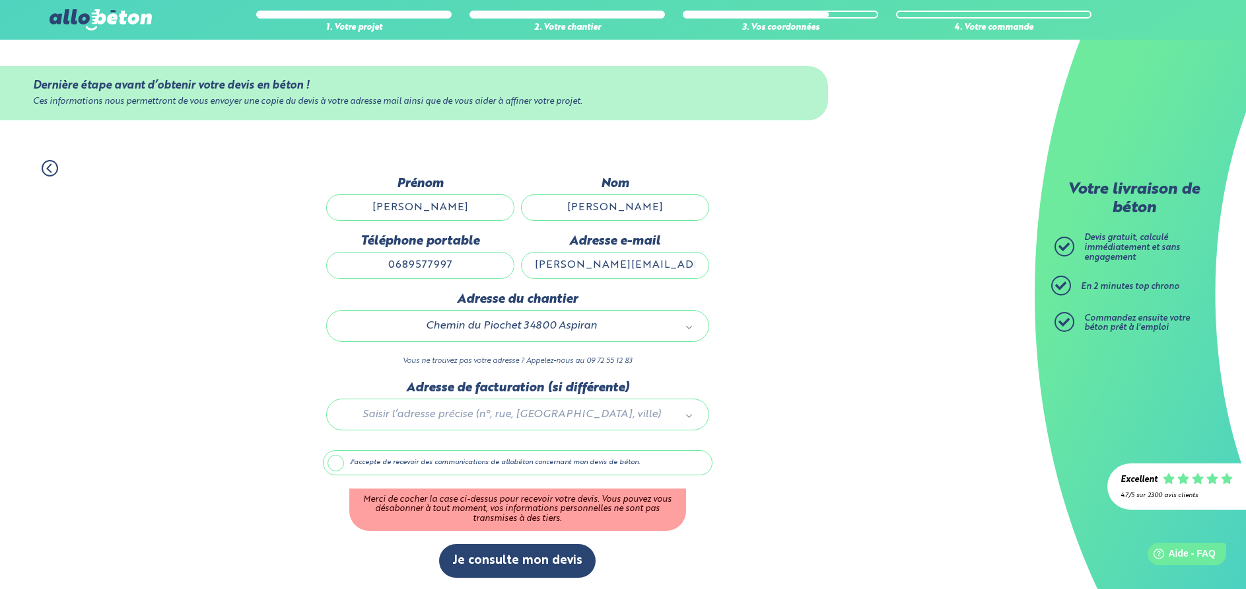
click at [329, 465] on label "J'accepte de recevoir des communications de allobéton concernant mon devis de b…" at bounding box center [518, 462] width 390 height 25
click at [0, 0] on input "J'accepte de recevoir des communications de allobéton concernant mon devis de b…" at bounding box center [0, 0] width 0 height 0
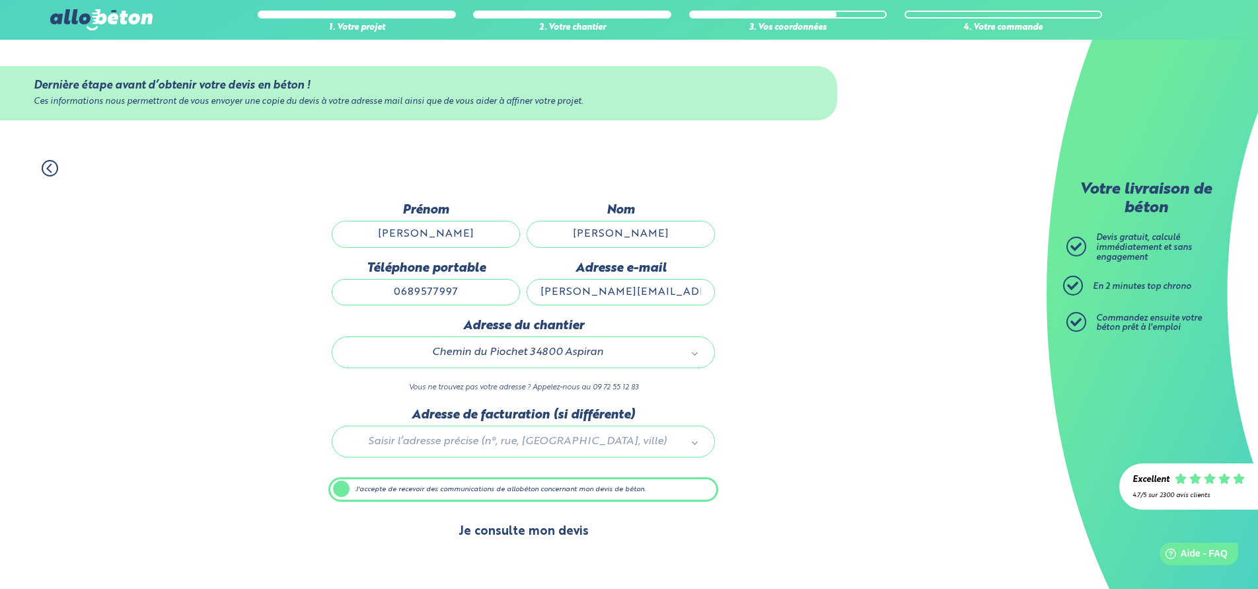
click at [567, 540] on button "Je consulte mon devis" at bounding box center [523, 532] width 157 height 34
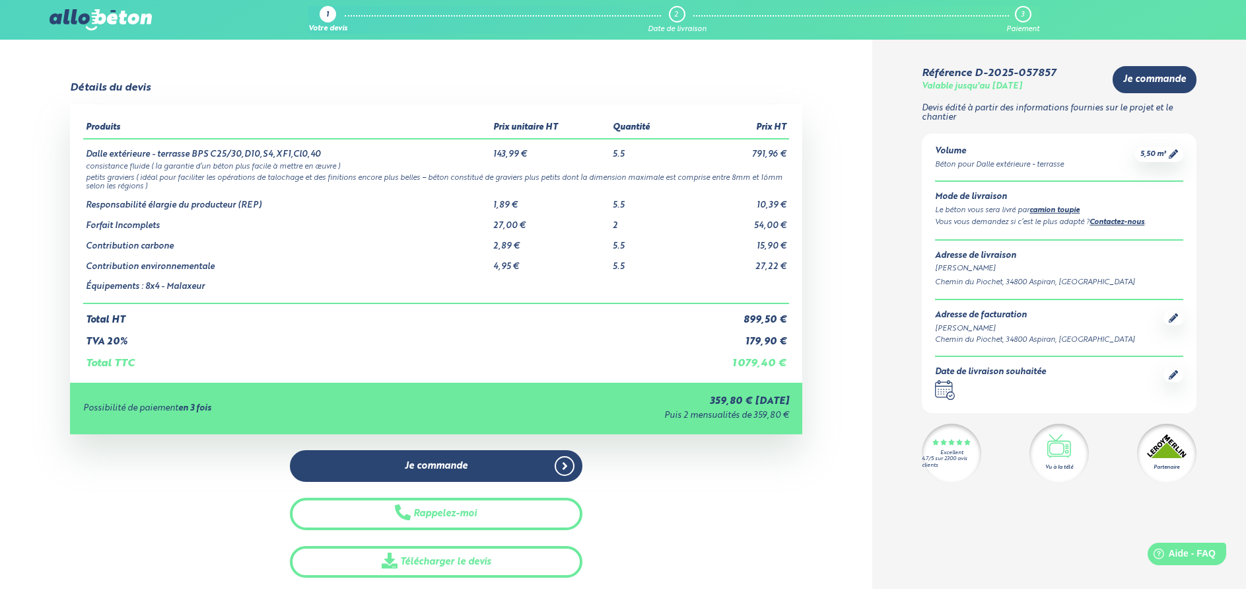
click at [1066, 214] on link "camion toupie" at bounding box center [1055, 210] width 50 height 7
click at [1173, 153] on icon at bounding box center [1173, 153] width 9 height 9
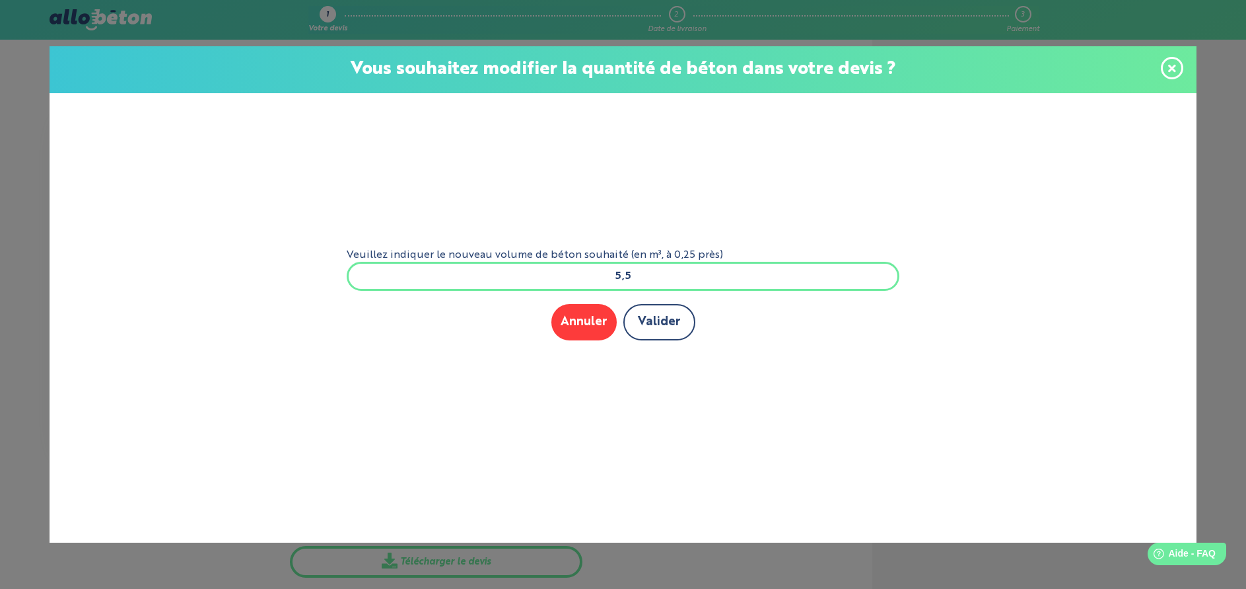
click at [644, 321] on button "Valider" at bounding box center [660, 322] width 72 height 36
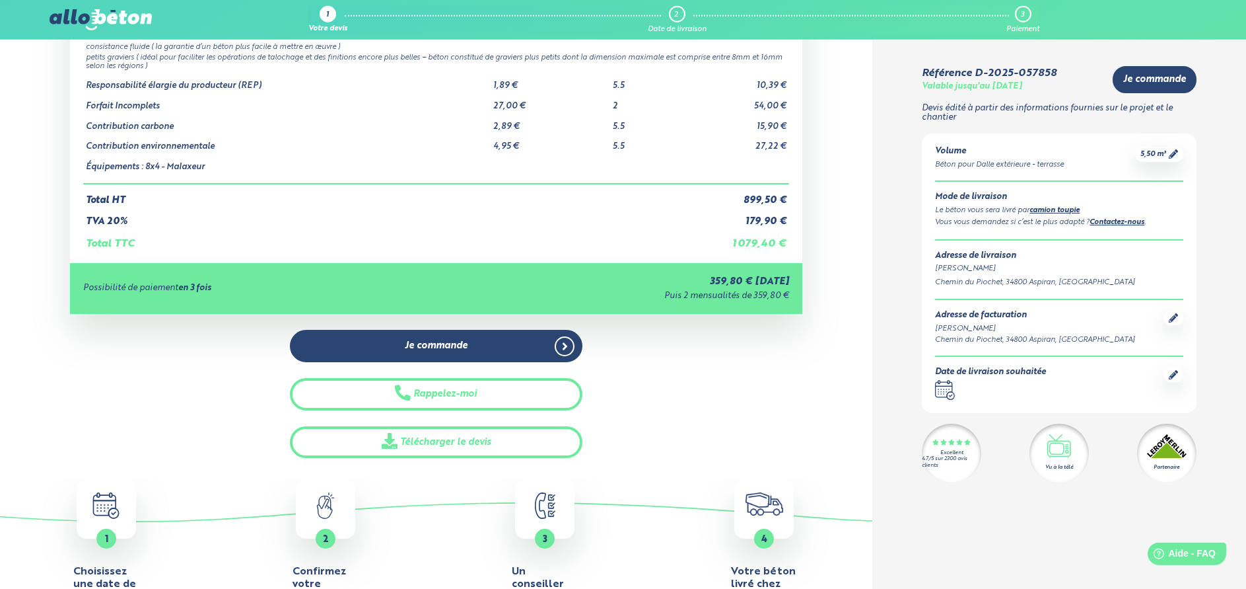
scroll to position [202, 0]
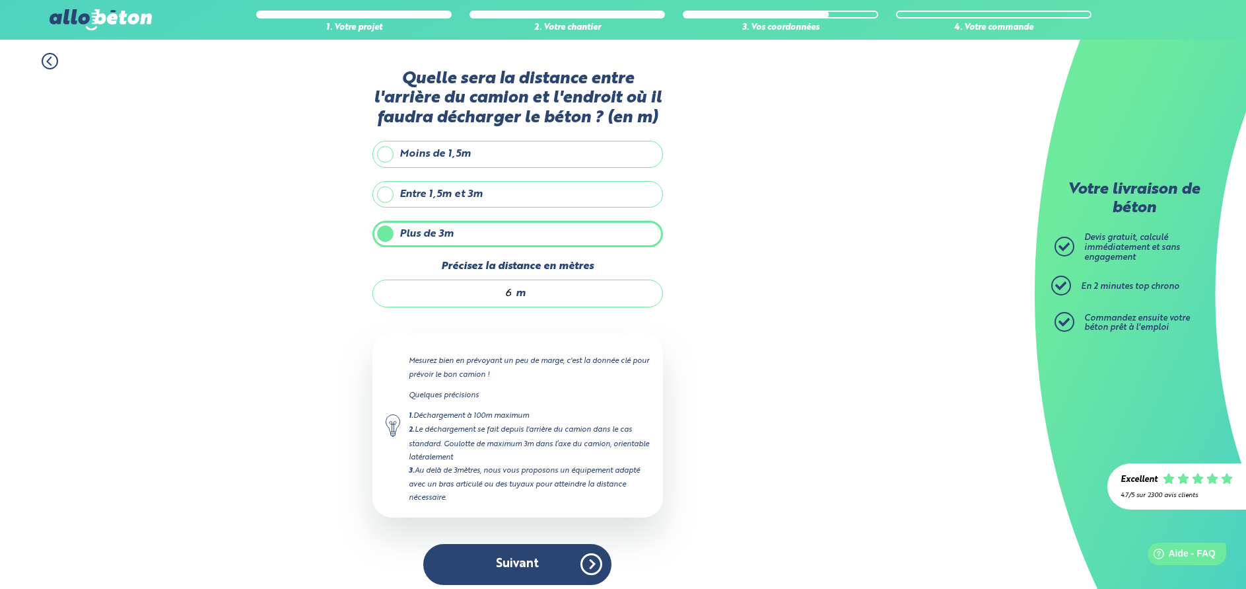
click at [510, 292] on input "6" at bounding box center [449, 293] width 126 height 13
type input "10"
click at [568, 568] on button "Suivant" at bounding box center [517, 564] width 188 height 40
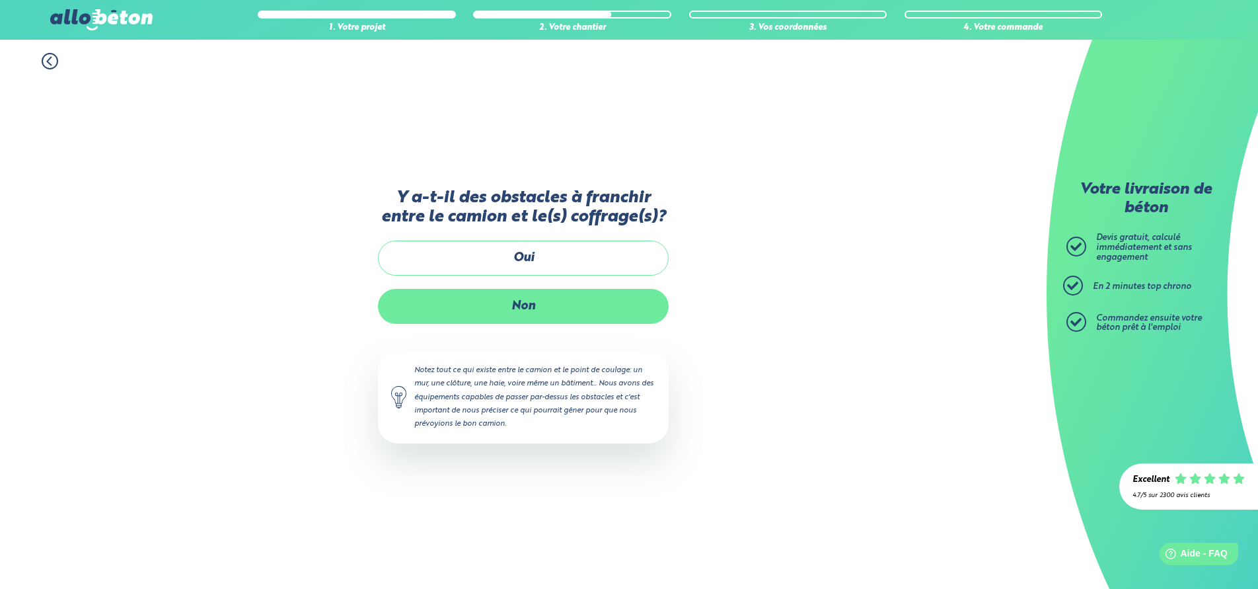
click at [544, 314] on label "Non" at bounding box center [523, 306] width 291 height 35
click at [0, 0] on input "Non" at bounding box center [0, 0] width 0 height 0
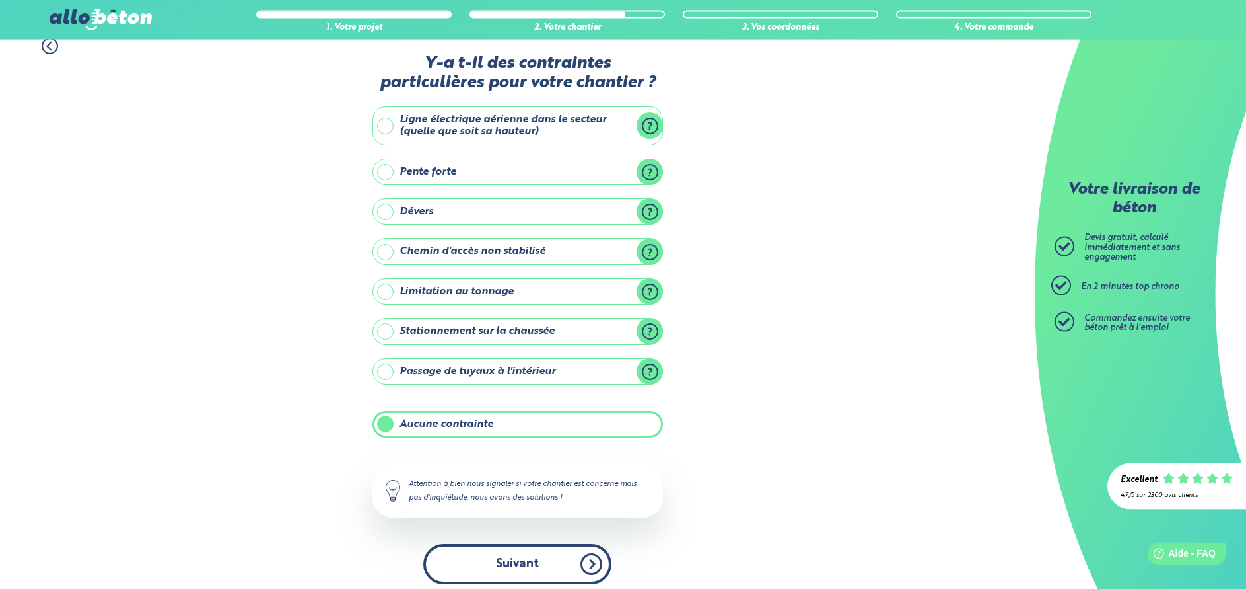
scroll to position [24, 0]
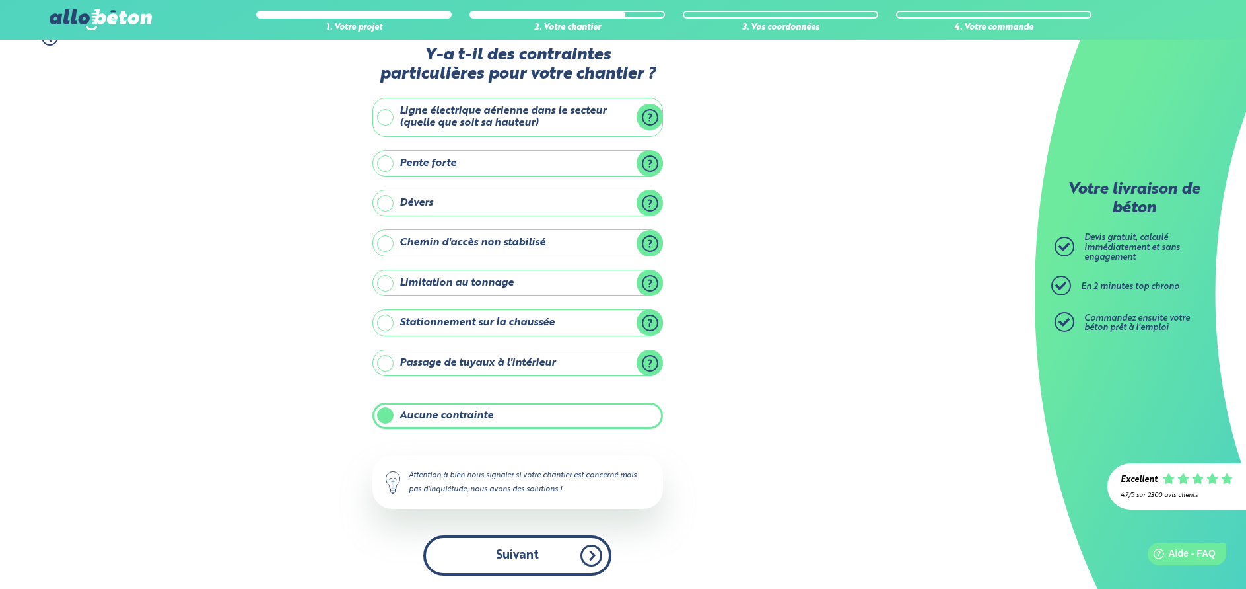
click at [521, 561] on button "Suivant" at bounding box center [517, 555] width 188 height 40
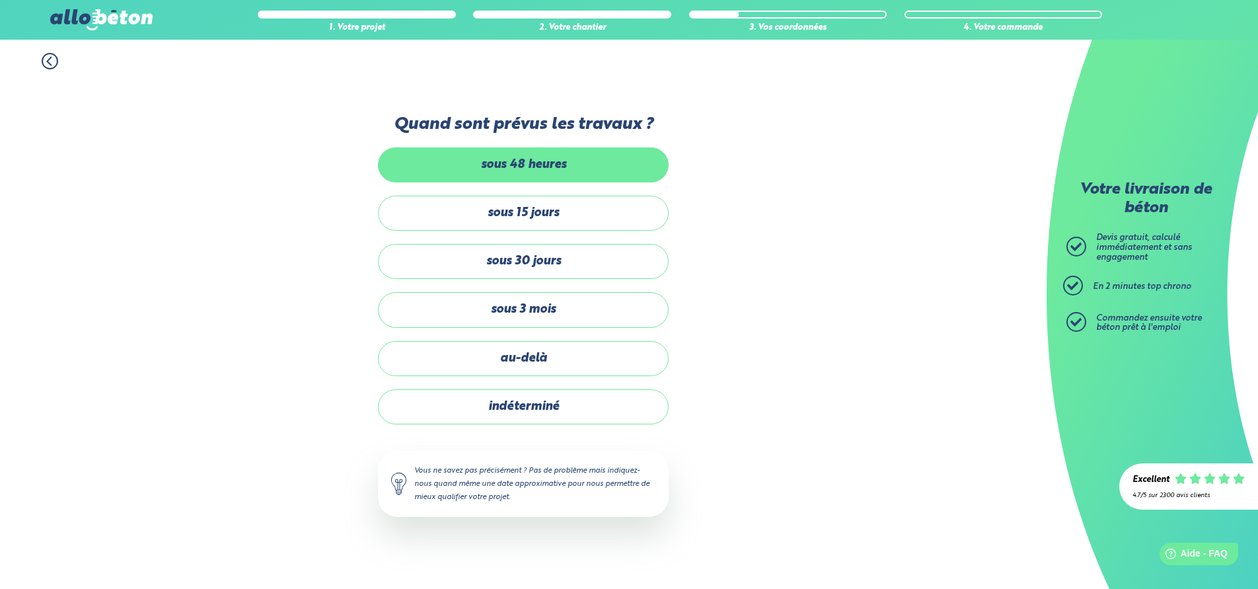
click at [553, 178] on label "sous 48 heures" at bounding box center [523, 164] width 291 height 35
click at [0, 0] on input "sous 48 heures" at bounding box center [0, 0] width 0 height 0
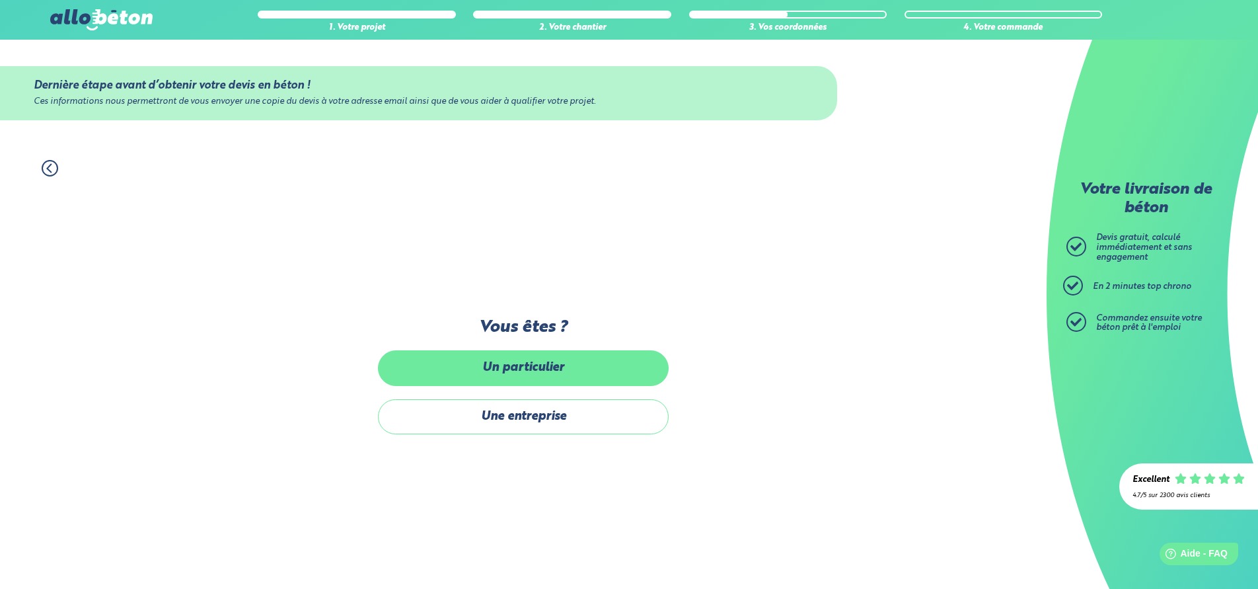
click at [552, 373] on label "Un particulier" at bounding box center [523, 367] width 291 height 35
click at [0, 0] on input "Un particulier" at bounding box center [0, 0] width 0 height 0
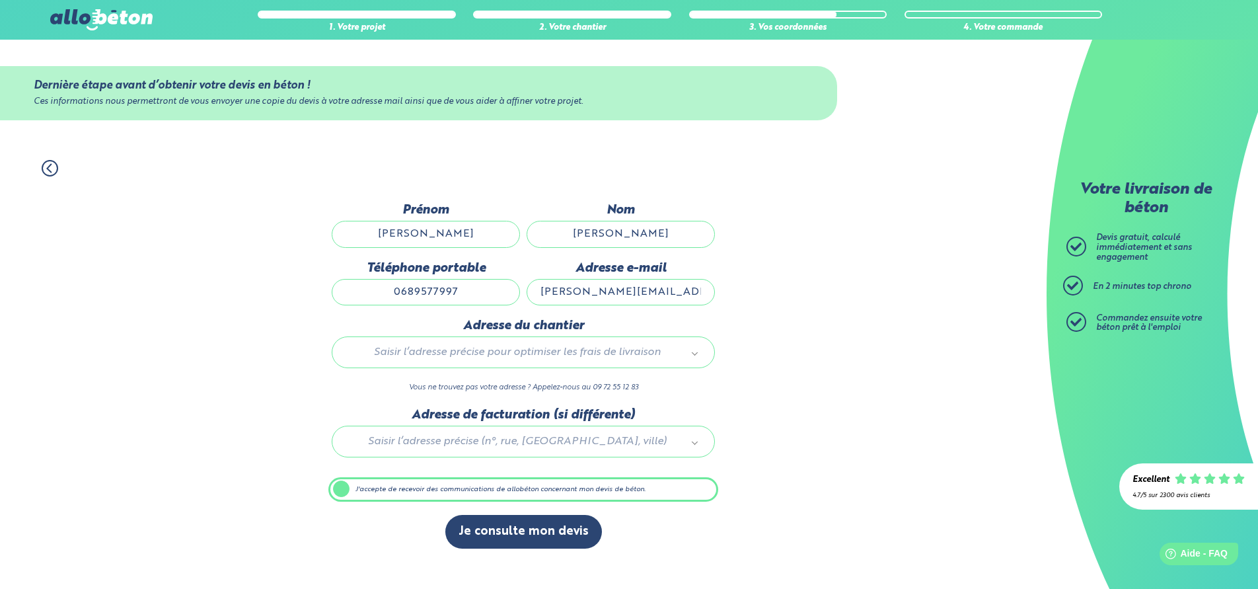
click at [533, 363] on body "09 72 55 12 83 Conseils et Appel Gratuits nos produits le béton prêt à l'emploi…" at bounding box center [629, 294] width 1258 height 589
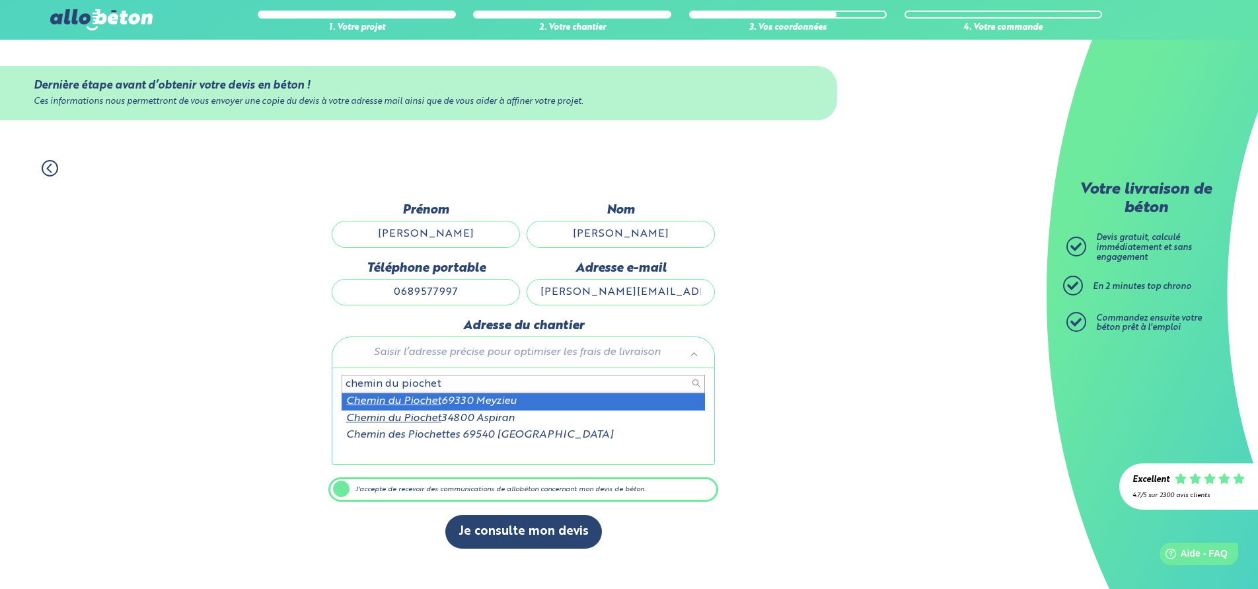
type input "chemin du piochet"
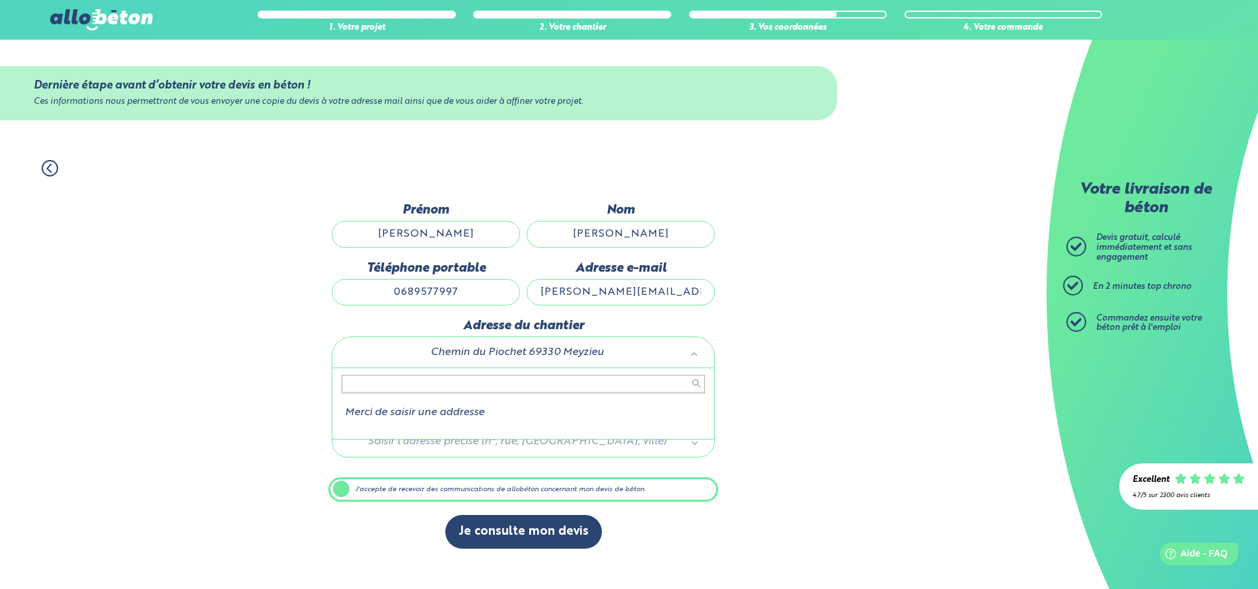
click at [614, 351] on body "09 72 55 12 83 Conseils et Appel Gratuits nos produits le béton prêt à l'emploi…" at bounding box center [629, 294] width 1258 height 589
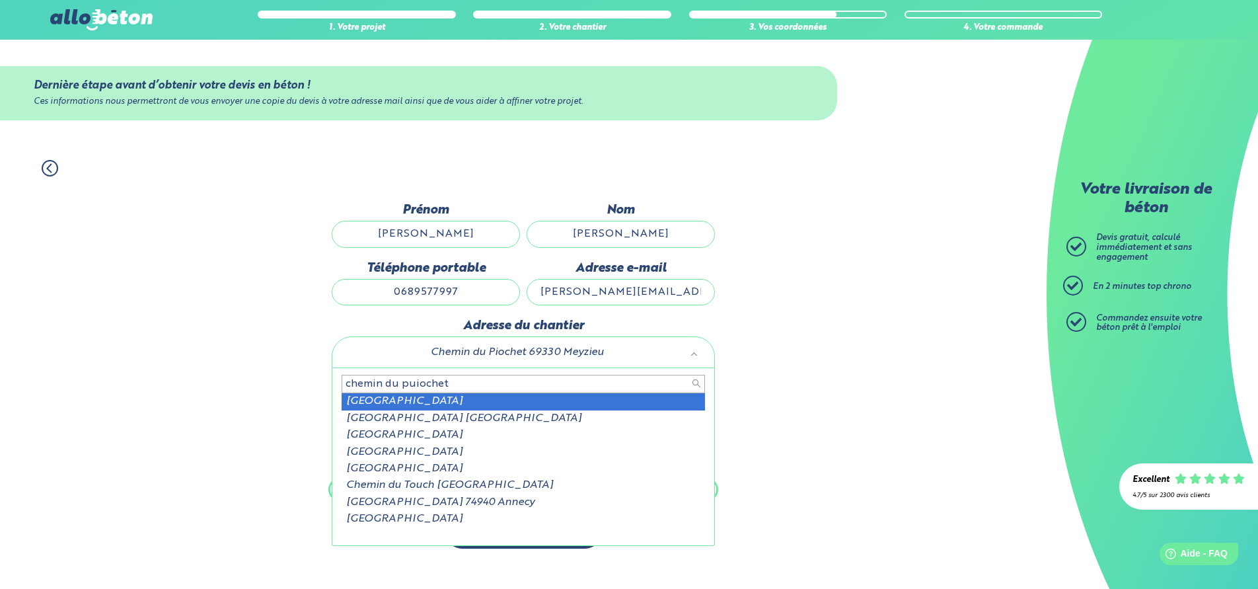
click at [413, 386] on input "chemin du puiochet" at bounding box center [522, 384] width 363 height 18
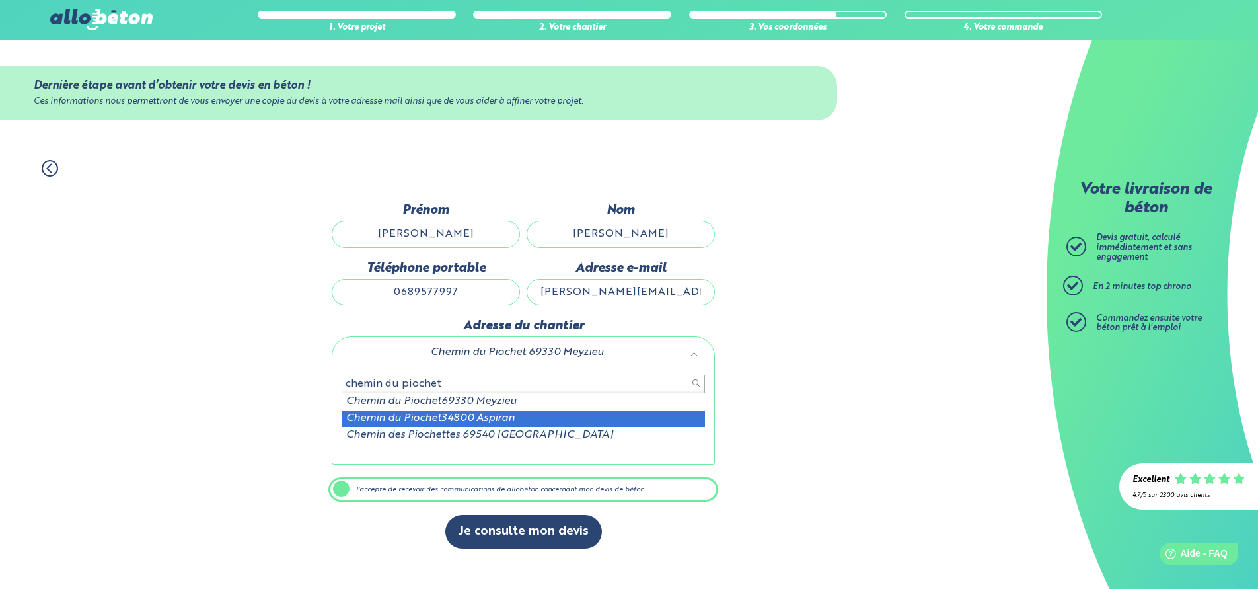
type input "chemin du piochet"
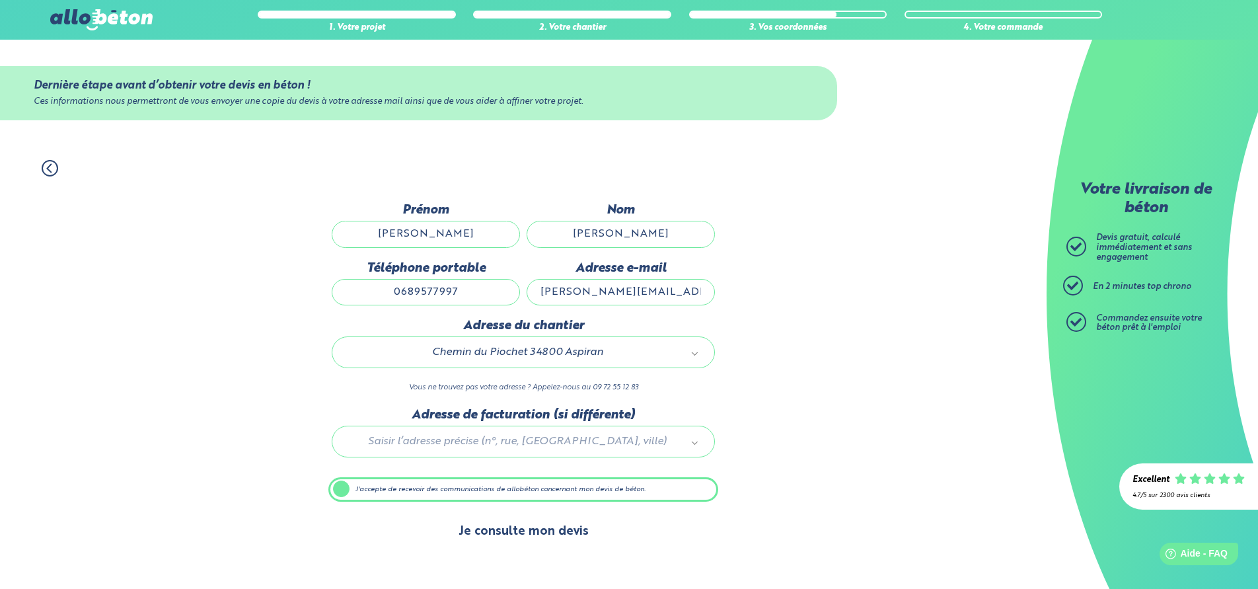
click at [535, 538] on button "Je consulte mon devis" at bounding box center [523, 532] width 157 height 34
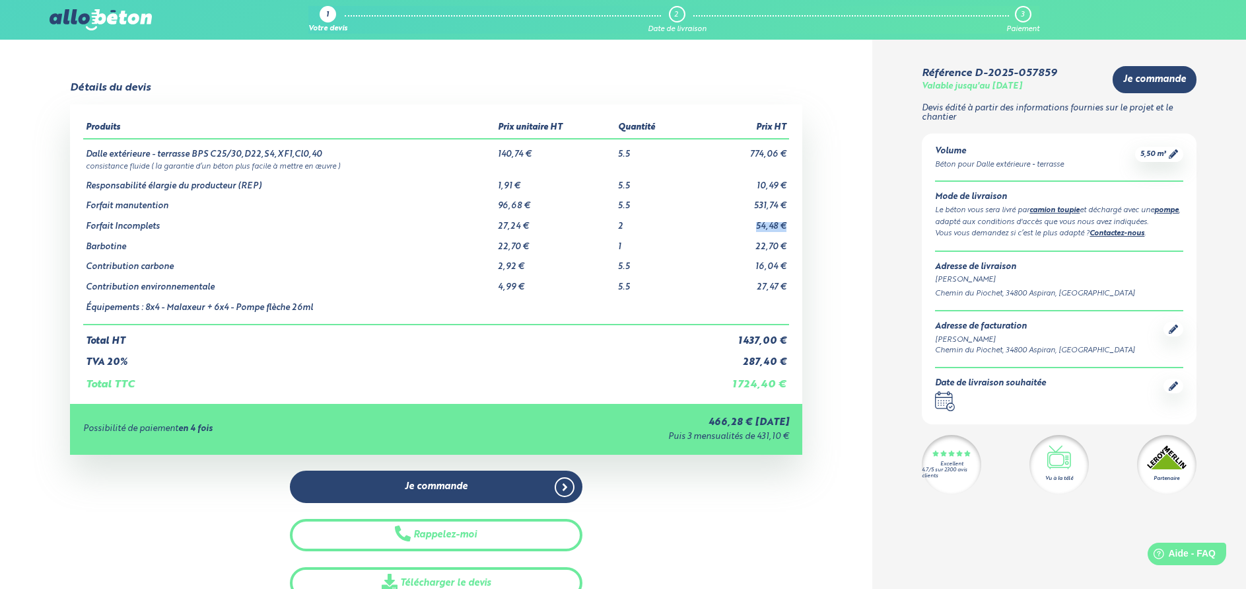
drag, startPoint x: 755, startPoint y: 229, endPoint x: 786, endPoint y: 229, distance: 31.0
click at [786, 229] on td "54,48 €" at bounding box center [739, 221] width 102 height 20
